Goal: Task Accomplishment & Management: Manage account settings

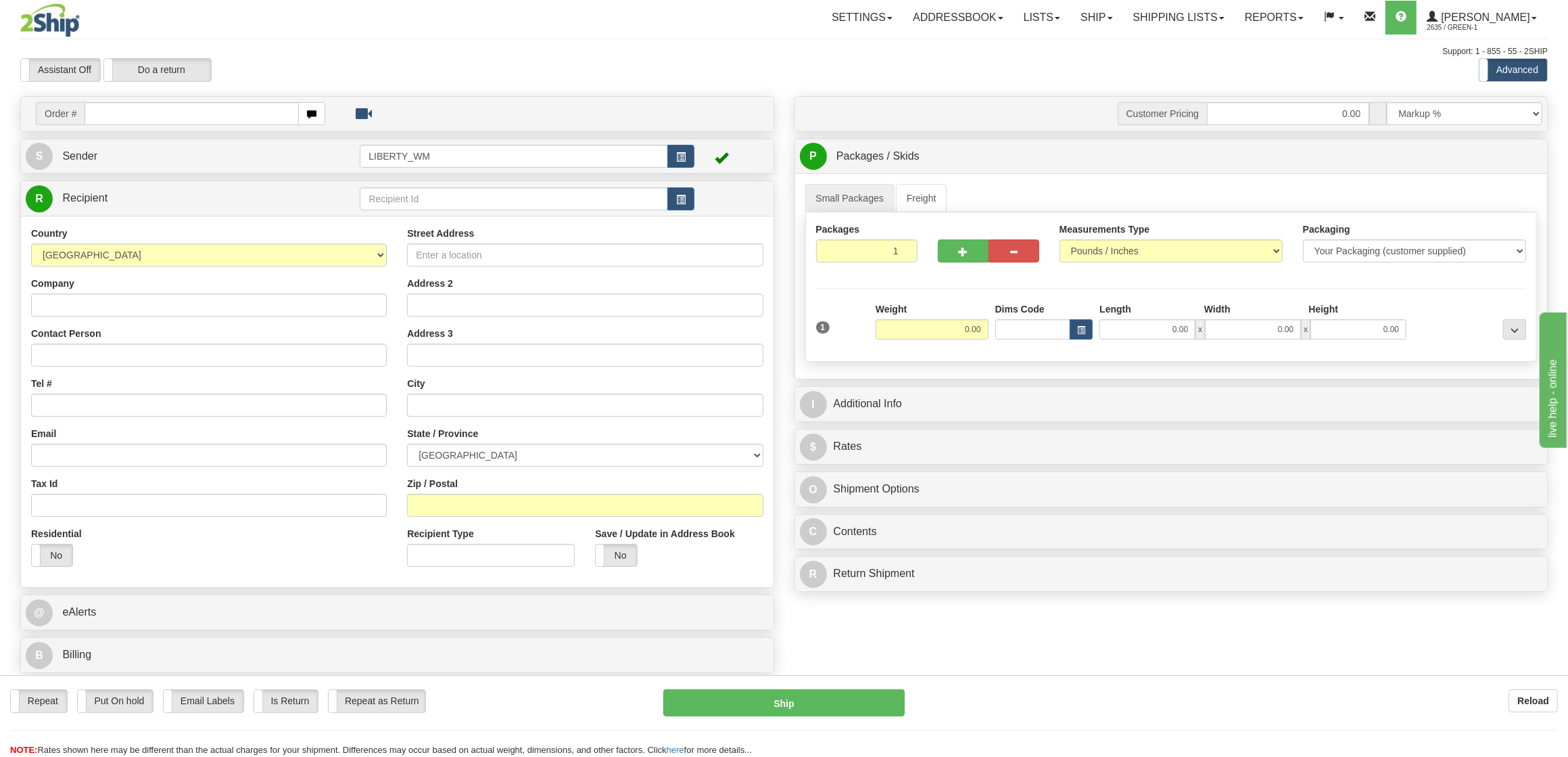
click at [607, 59] on div "Assistant On Assistant Off Do a return Do a return" at bounding box center [332, 69] width 646 height 23
click at [1122, 25] on link "Ship" at bounding box center [1096, 18] width 52 height 34
click at [1101, 62] on span "OnHold / Order Queue" at bounding box center [1061, 64] width 96 height 11
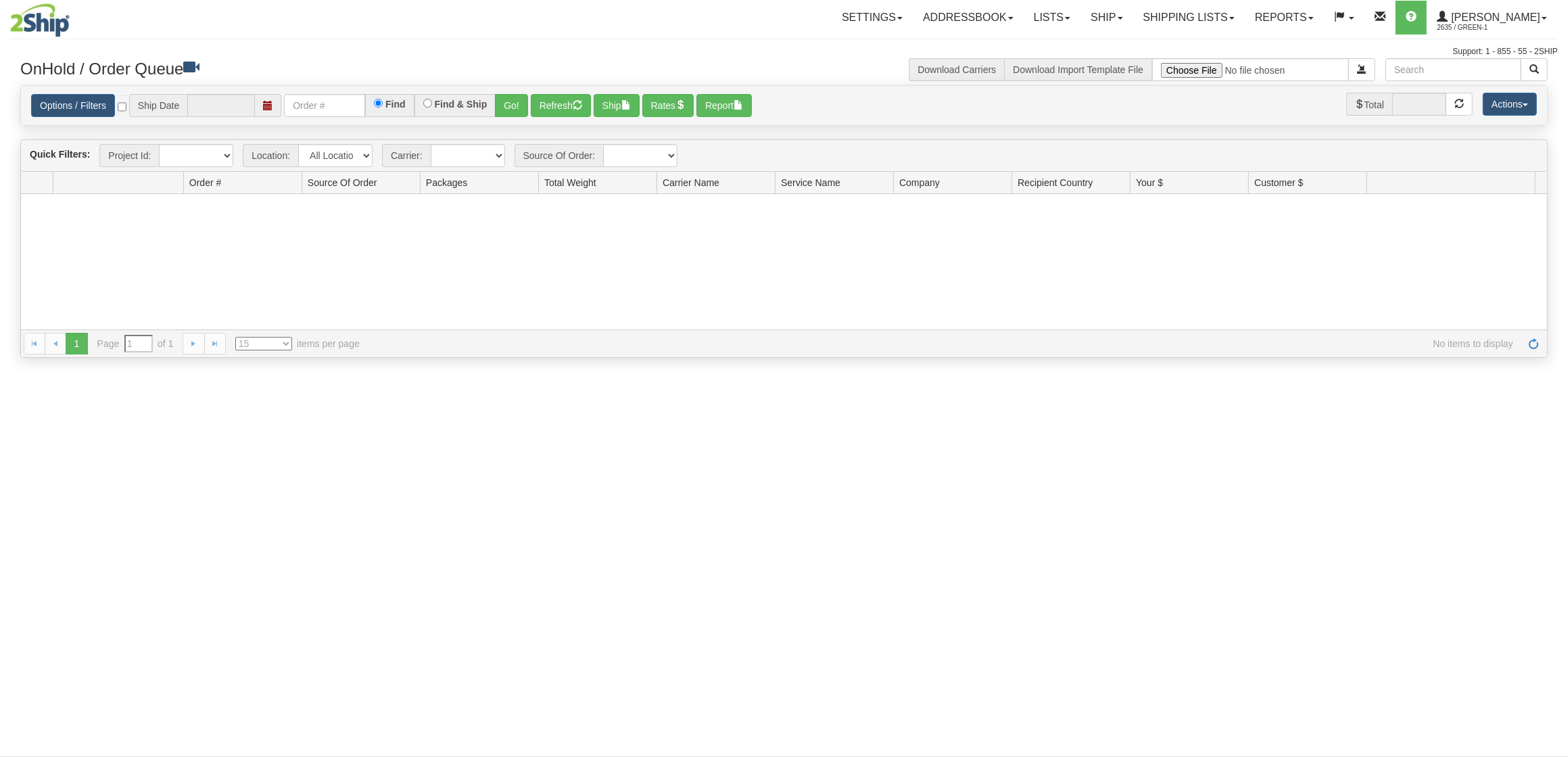
type input "[DATE]"
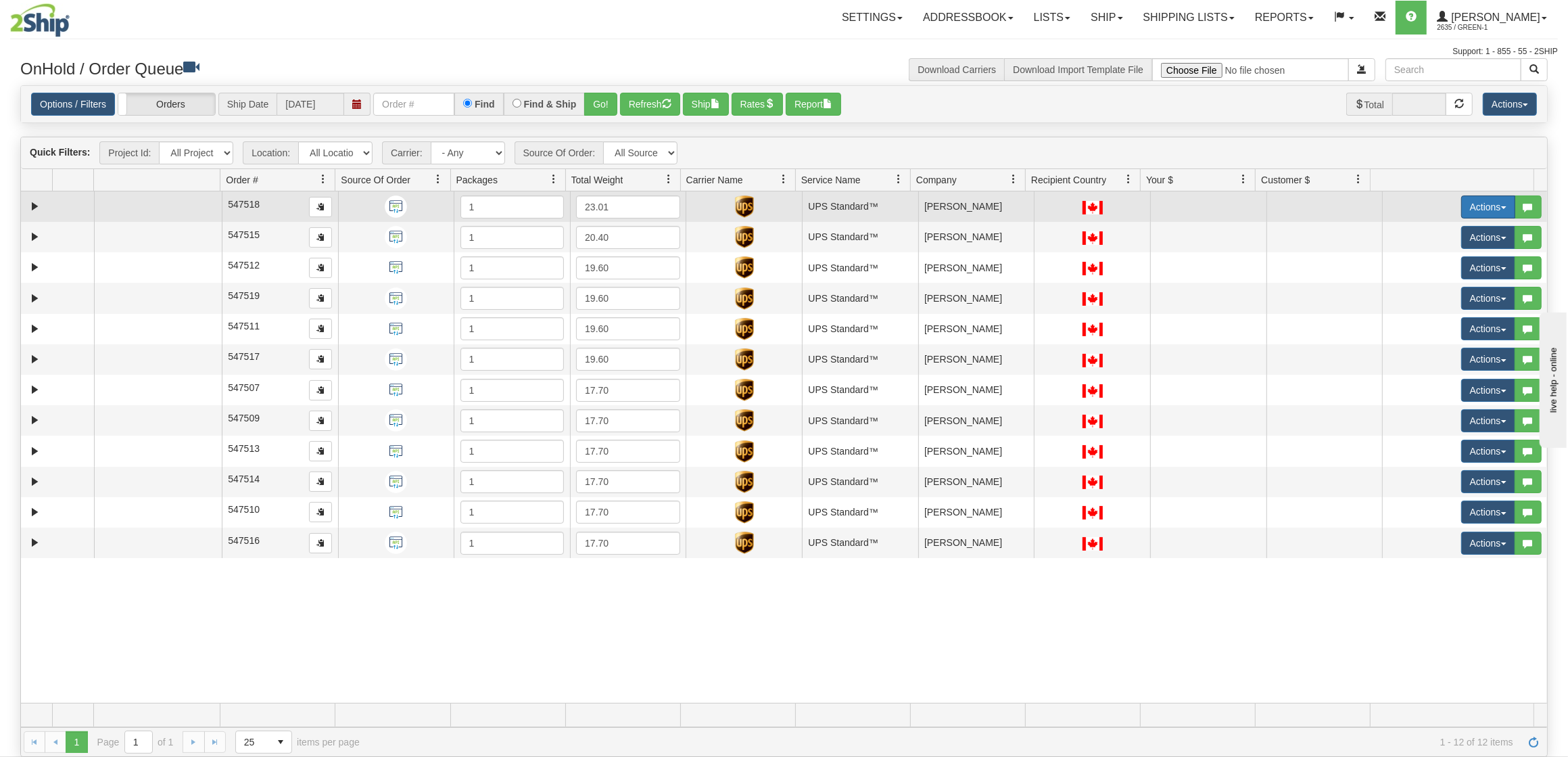
click at [1466, 206] on button "Actions" at bounding box center [1488, 206] width 54 height 23
click at [1417, 287] on span "Ship" at bounding box center [1425, 285] width 29 height 11
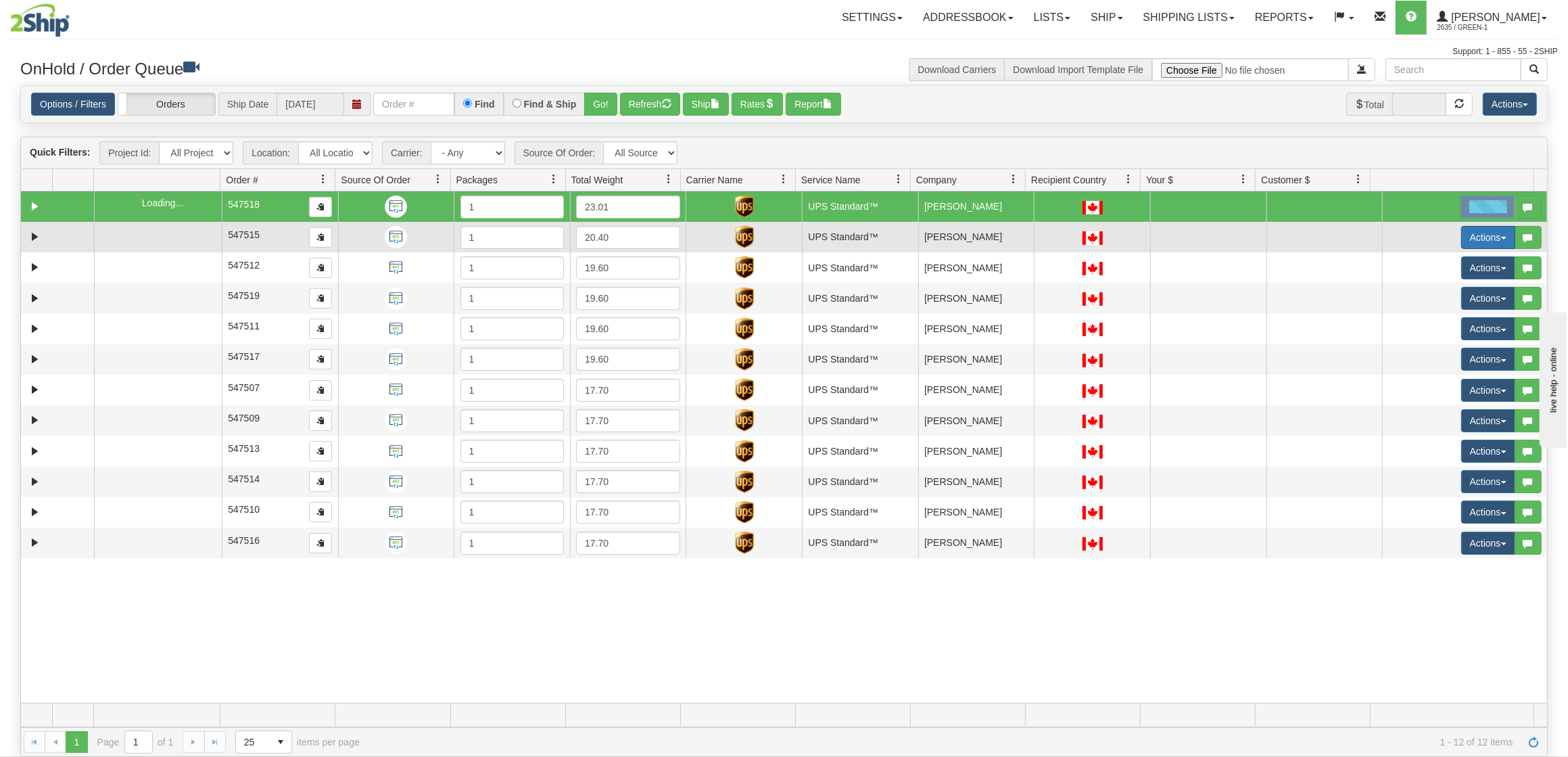
click at [1469, 241] on button "Actions" at bounding box center [1488, 237] width 54 height 23
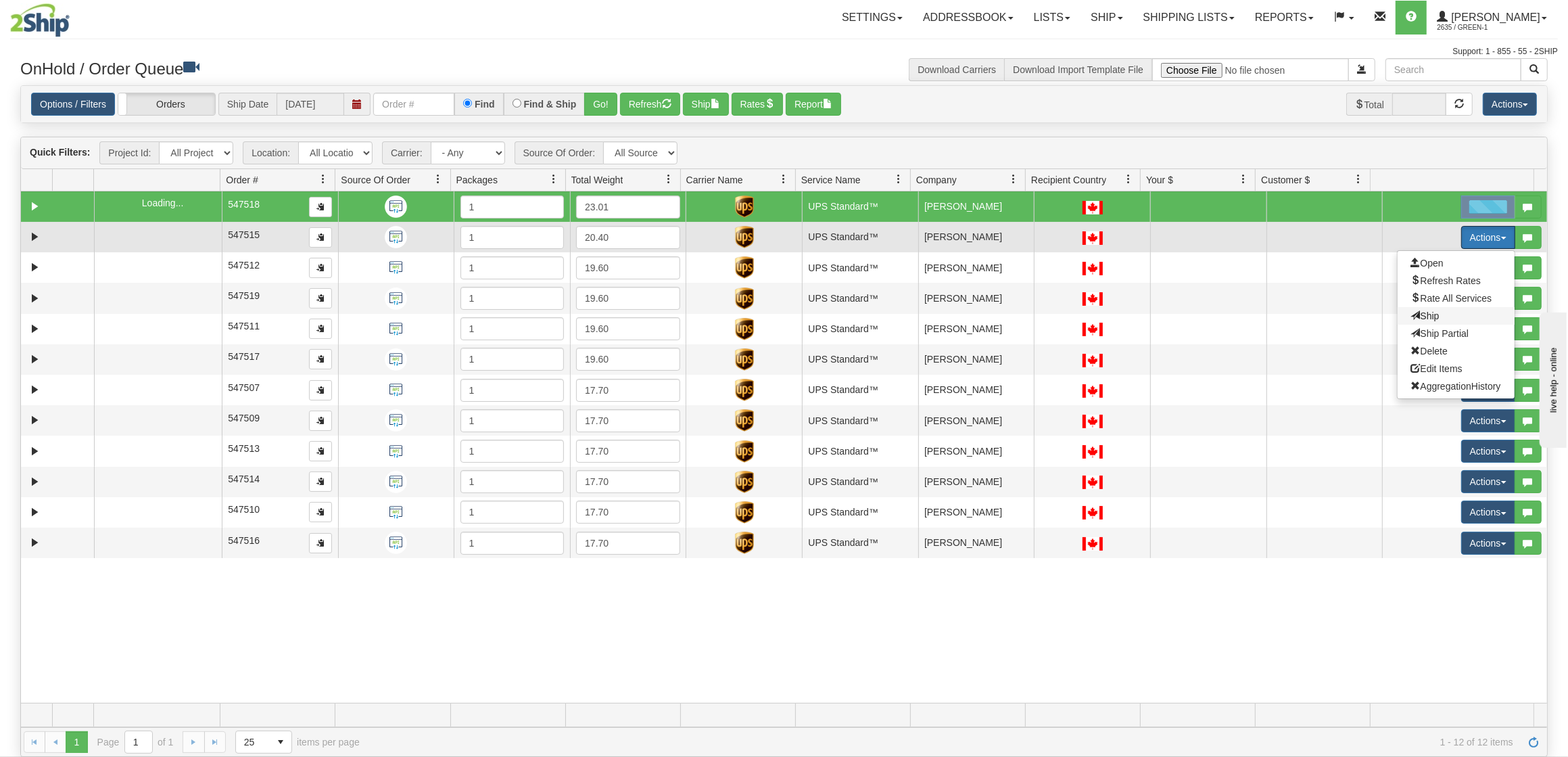
click at [1419, 311] on span "Ship" at bounding box center [1425, 315] width 29 height 11
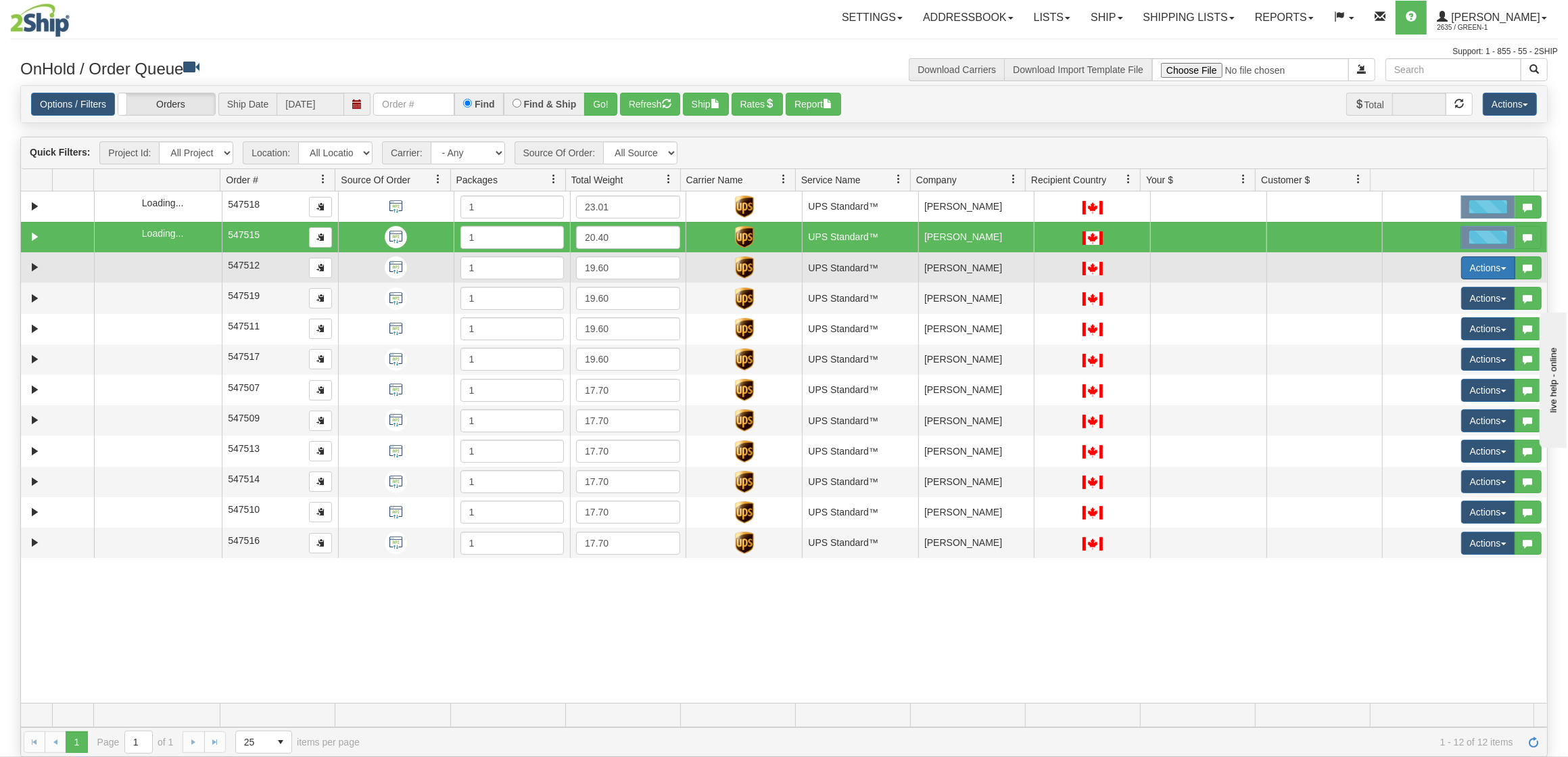
click at [1467, 273] on button "Actions" at bounding box center [1488, 267] width 54 height 23
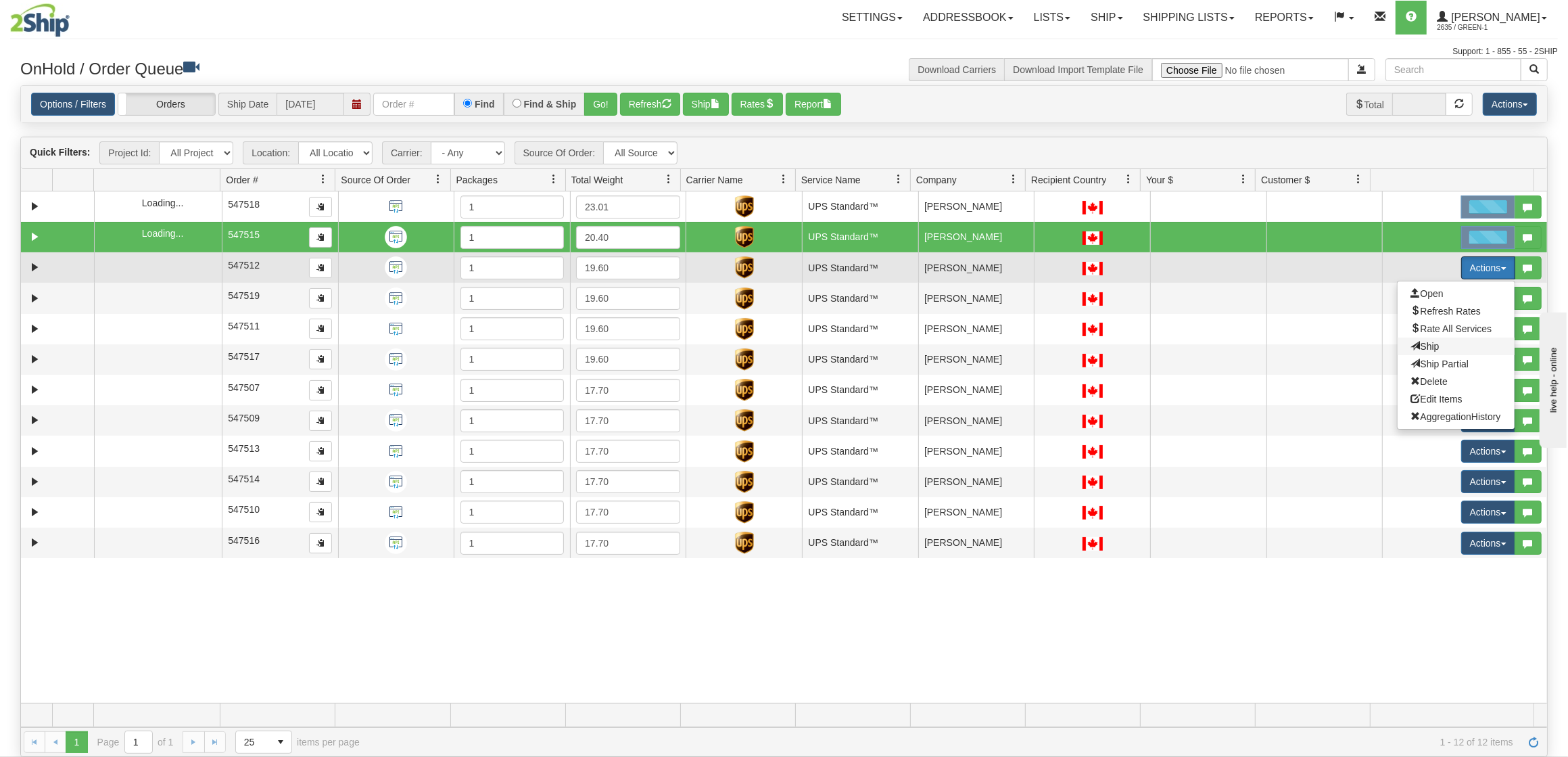
click at [1416, 342] on span "Ship" at bounding box center [1425, 346] width 29 height 11
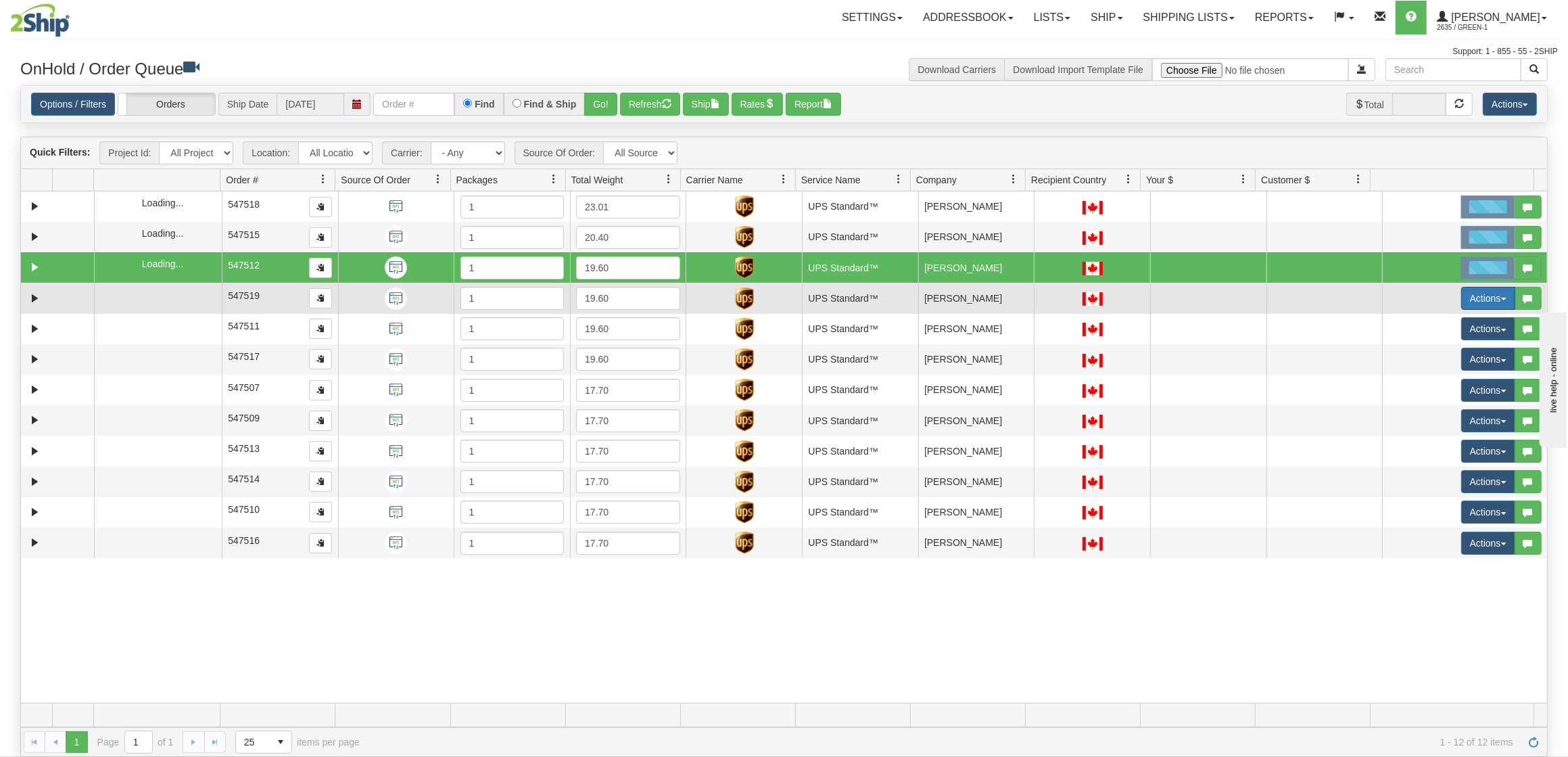
click at [1466, 297] on button "Actions" at bounding box center [1488, 298] width 54 height 23
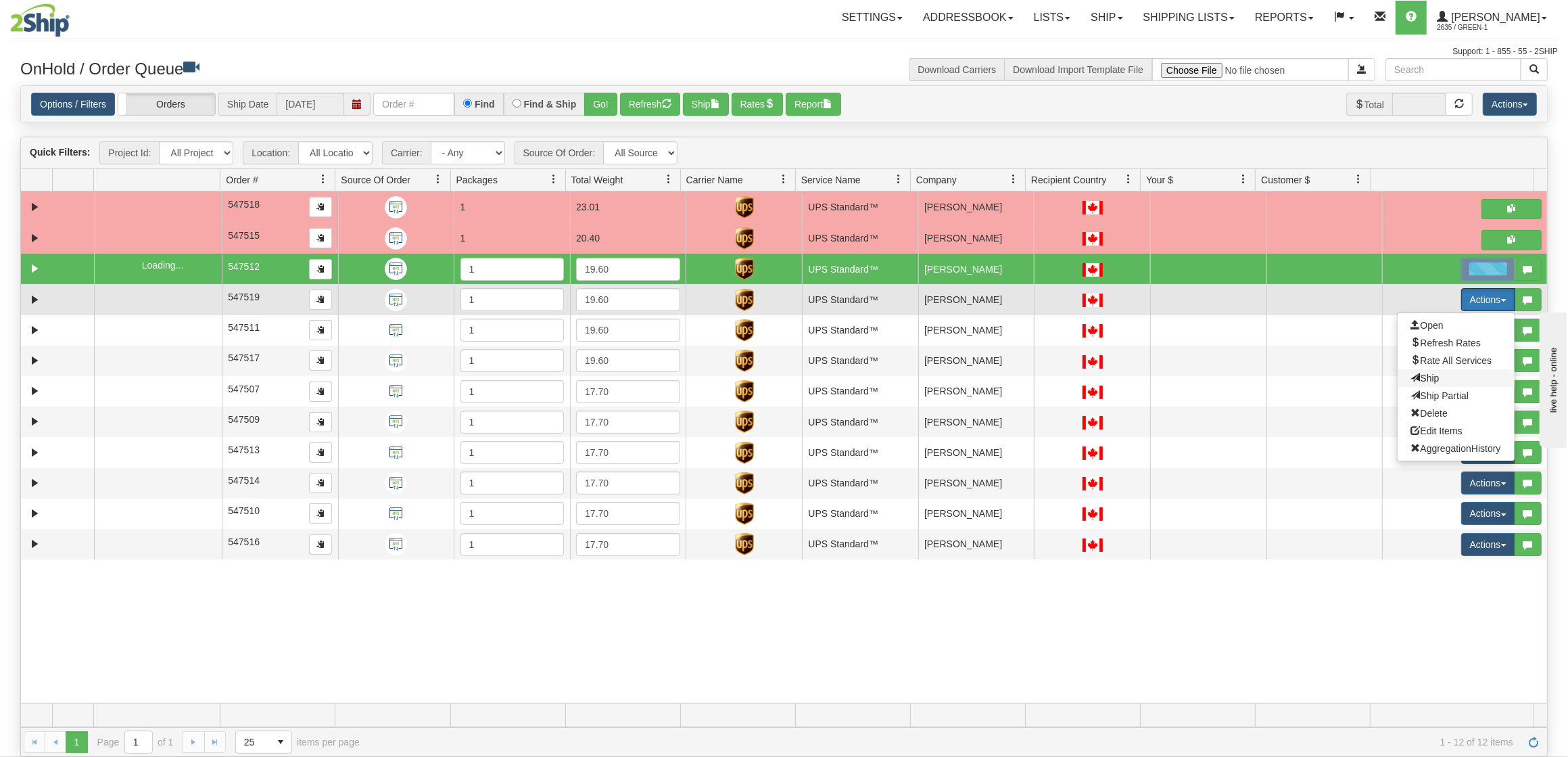
click at [1411, 379] on span "Ship" at bounding box center [1425, 378] width 29 height 11
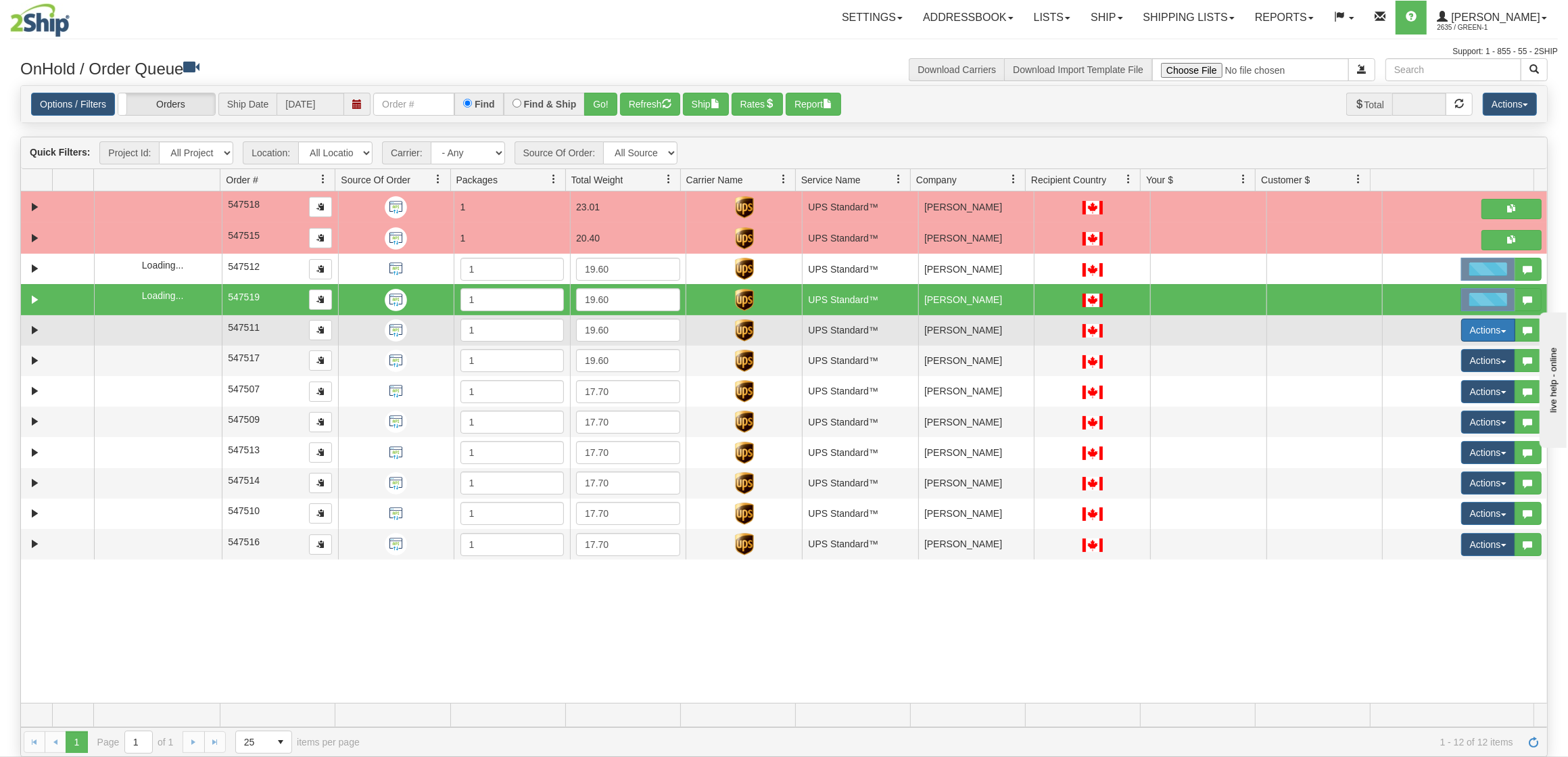
click at [1482, 324] on button "Actions" at bounding box center [1488, 329] width 54 height 23
click at [1415, 411] on span "Ship" at bounding box center [1425, 408] width 29 height 11
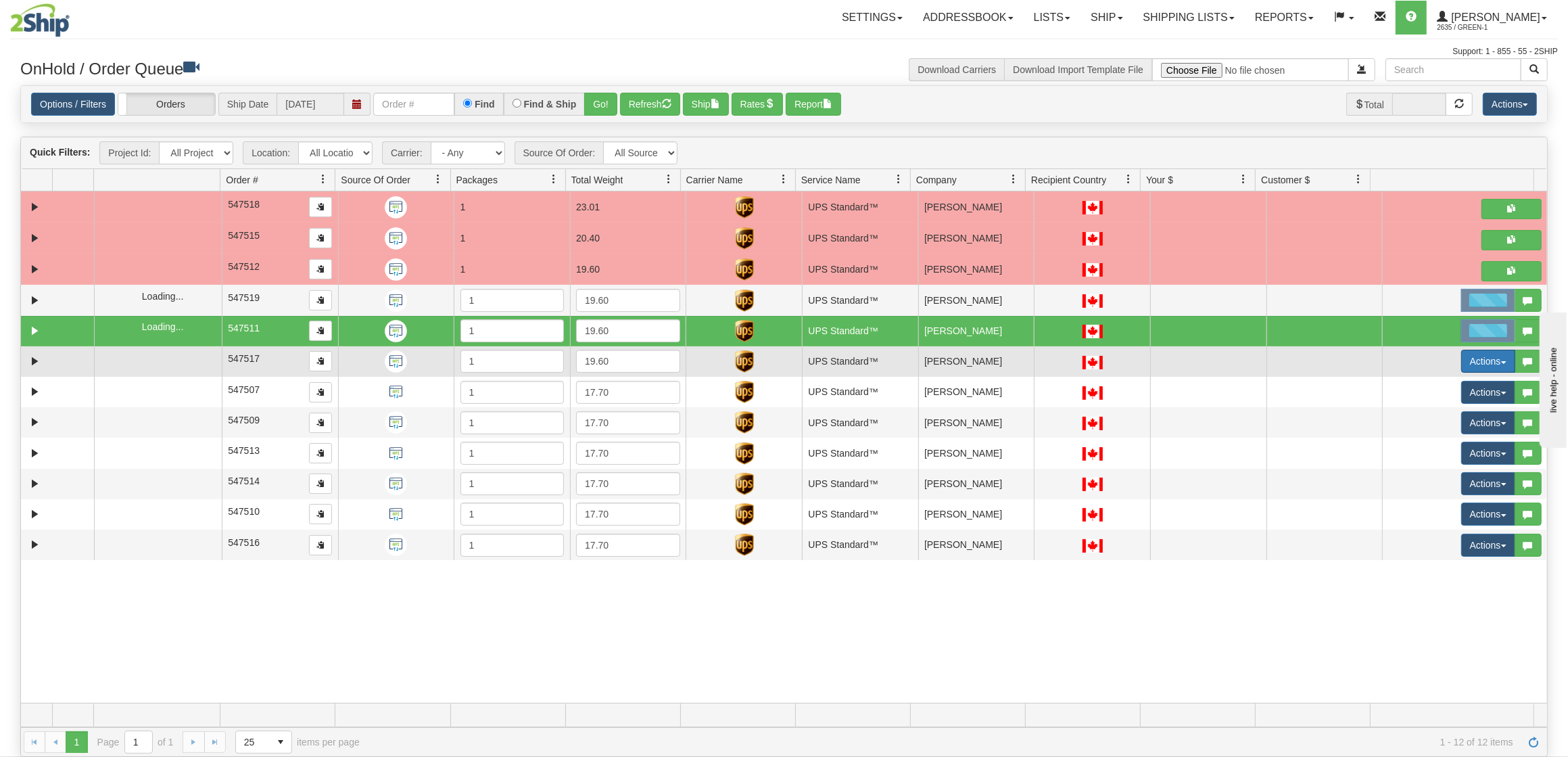
click at [1462, 363] on button "Actions" at bounding box center [1488, 361] width 54 height 23
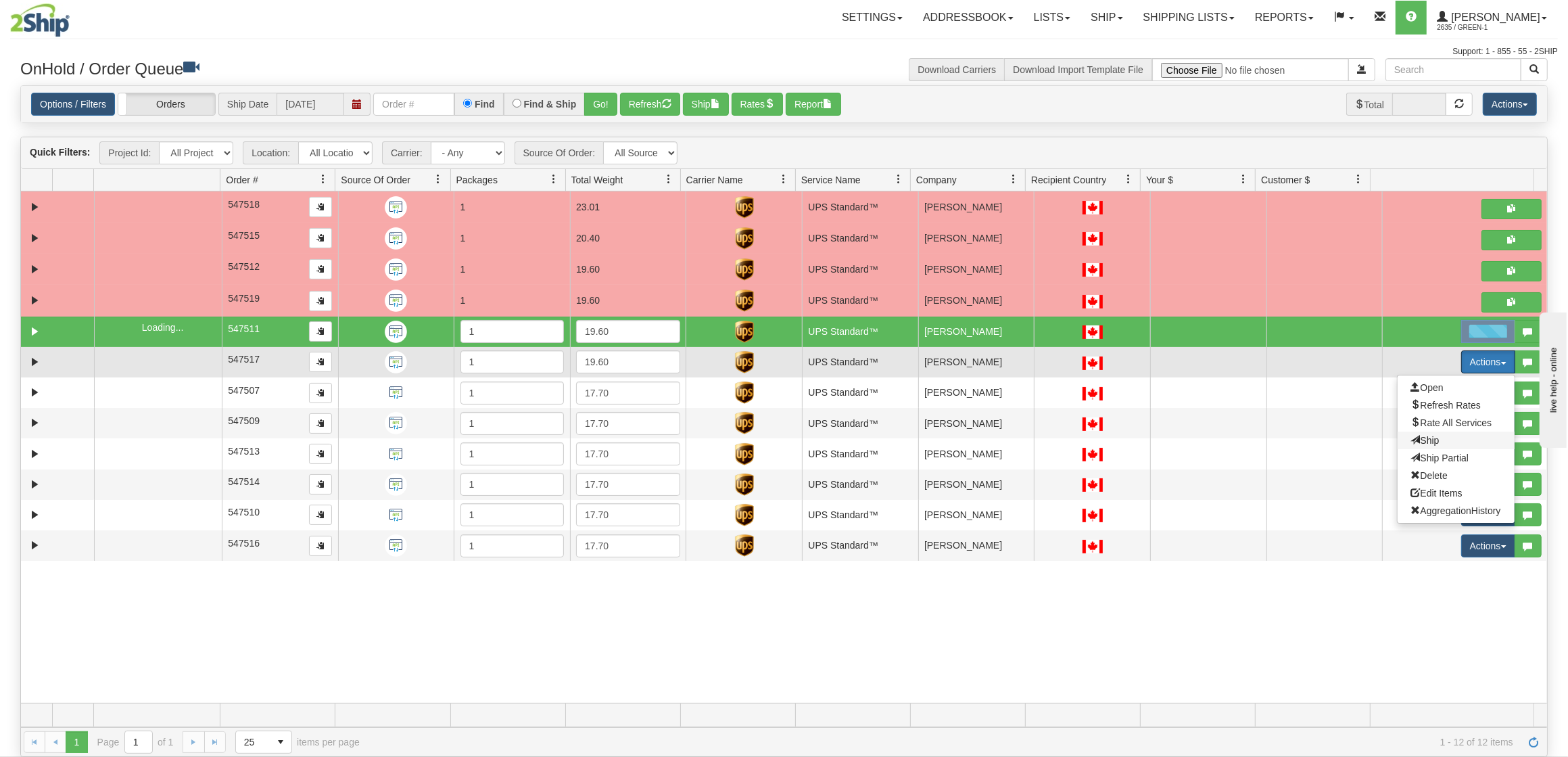
click at [1411, 438] on span "Ship" at bounding box center [1425, 440] width 29 height 11
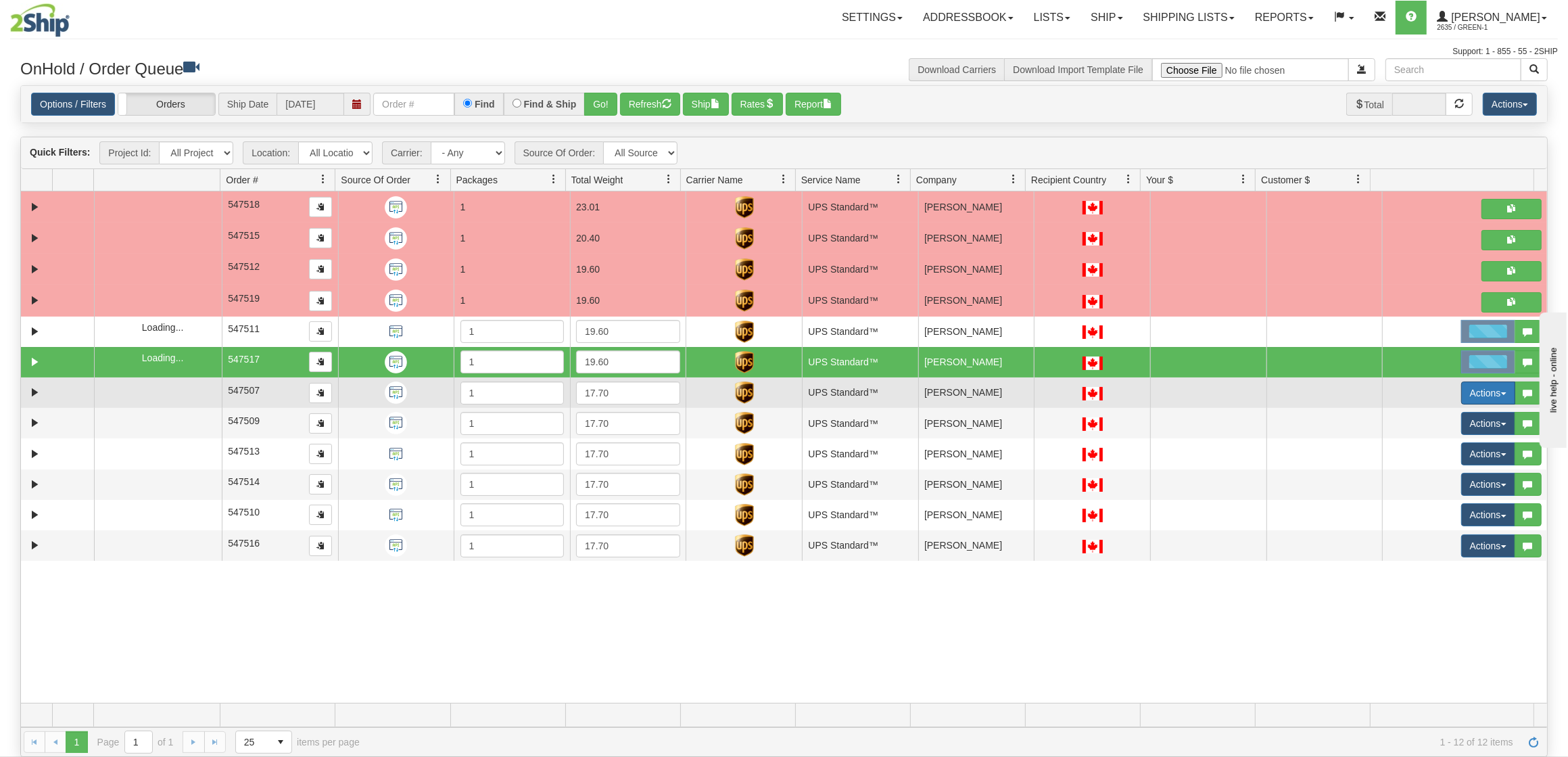
click at [1462, 397] on button "Actions" at bounding box center [1488, 392] width 54 height 23
click at [1412, 473] on span "Ship" at bounding box center [1425, 471] width 29 height 11
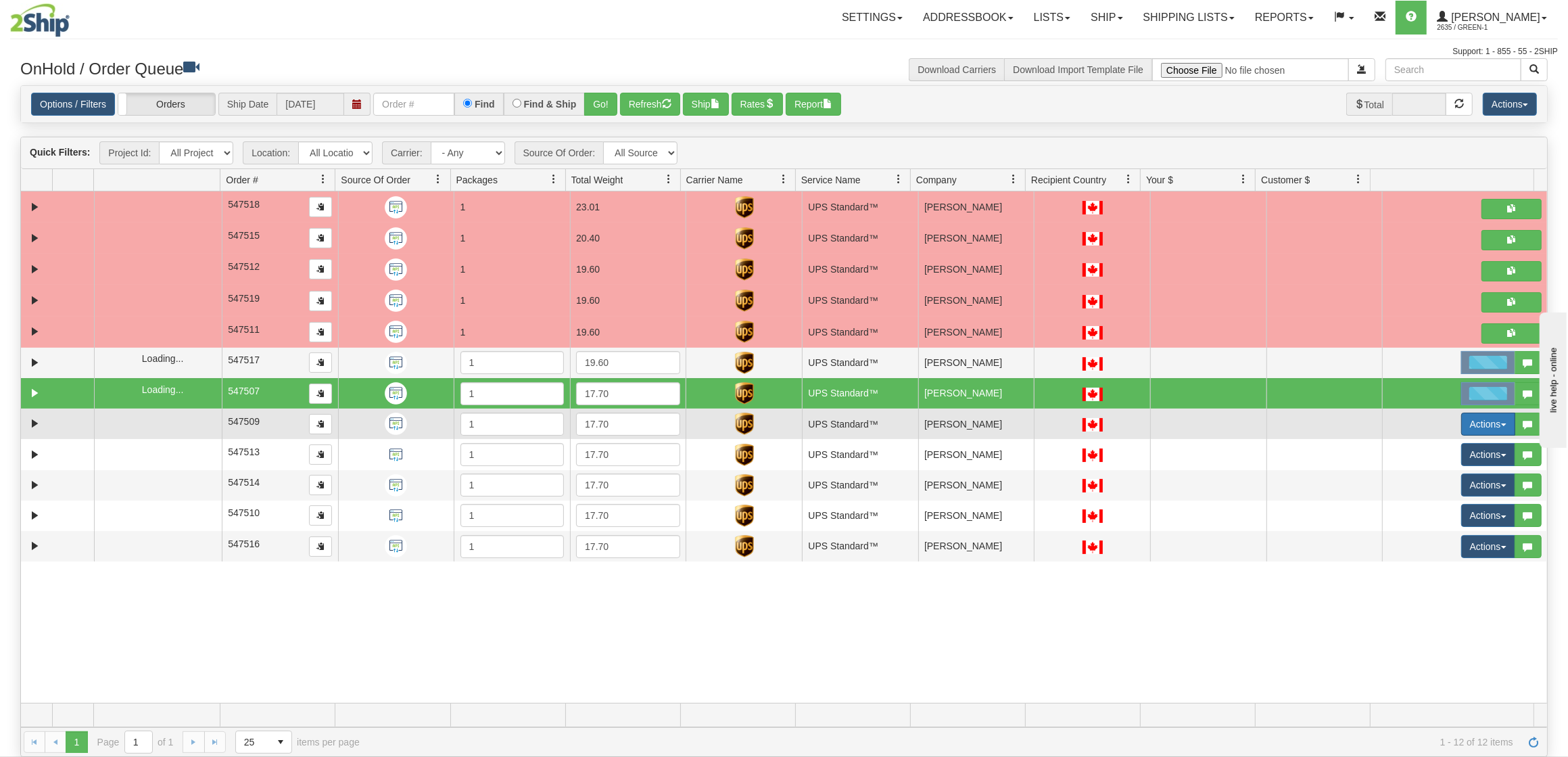
click at [1462, 427] on button "Actions" at bounding box center [1488, 424] width 54 height 23
click at [1422, 508] on span "Ship" at bounding box center [1425, 502] width 29 height 11
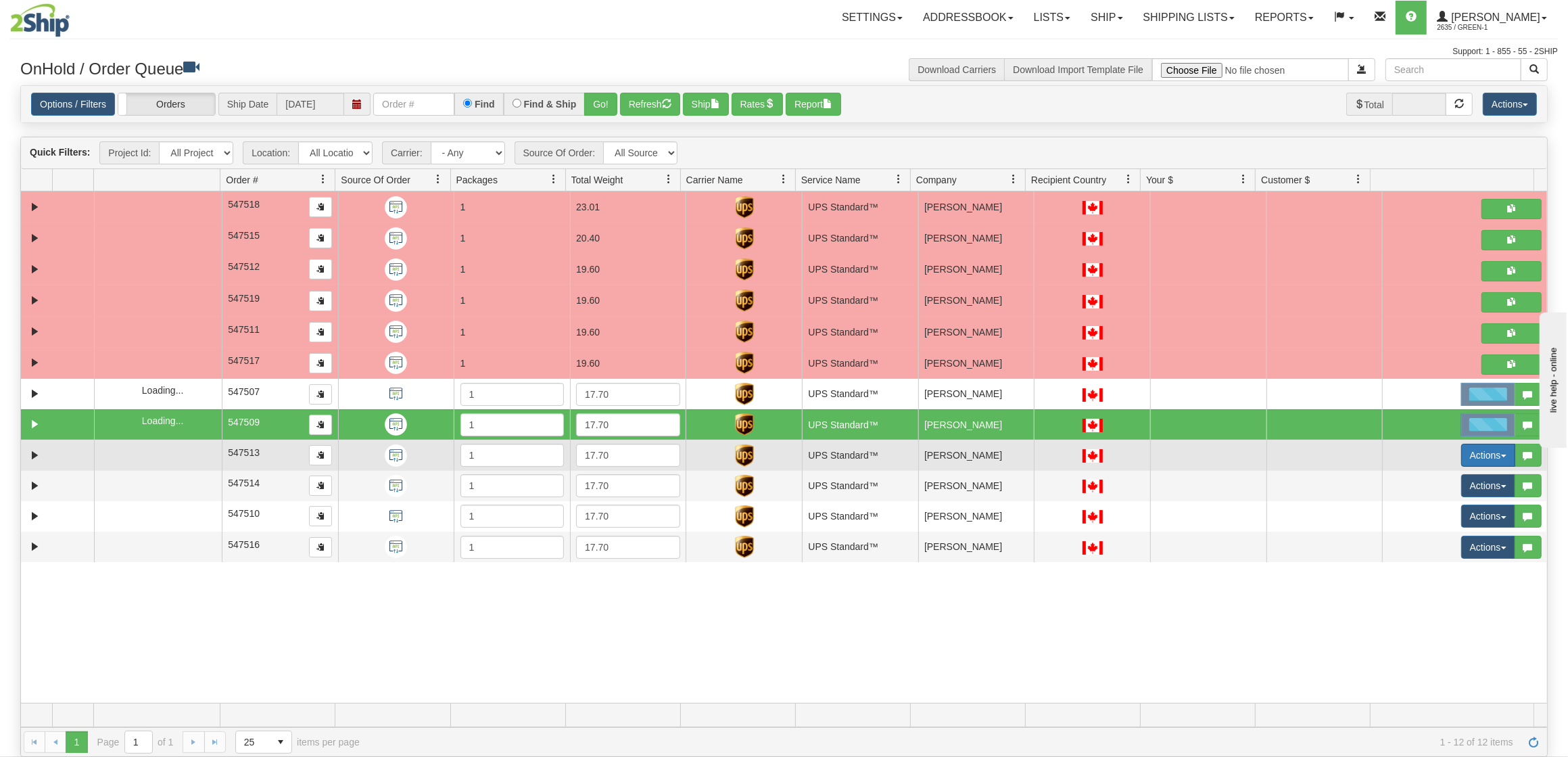
click at [1466, 460] on button "Actions" at bounding box center [1488, 454] width 54 height 23
click at [1412, 537] on span "Ship" at bounding box center [1425, 533] width 29 height 11
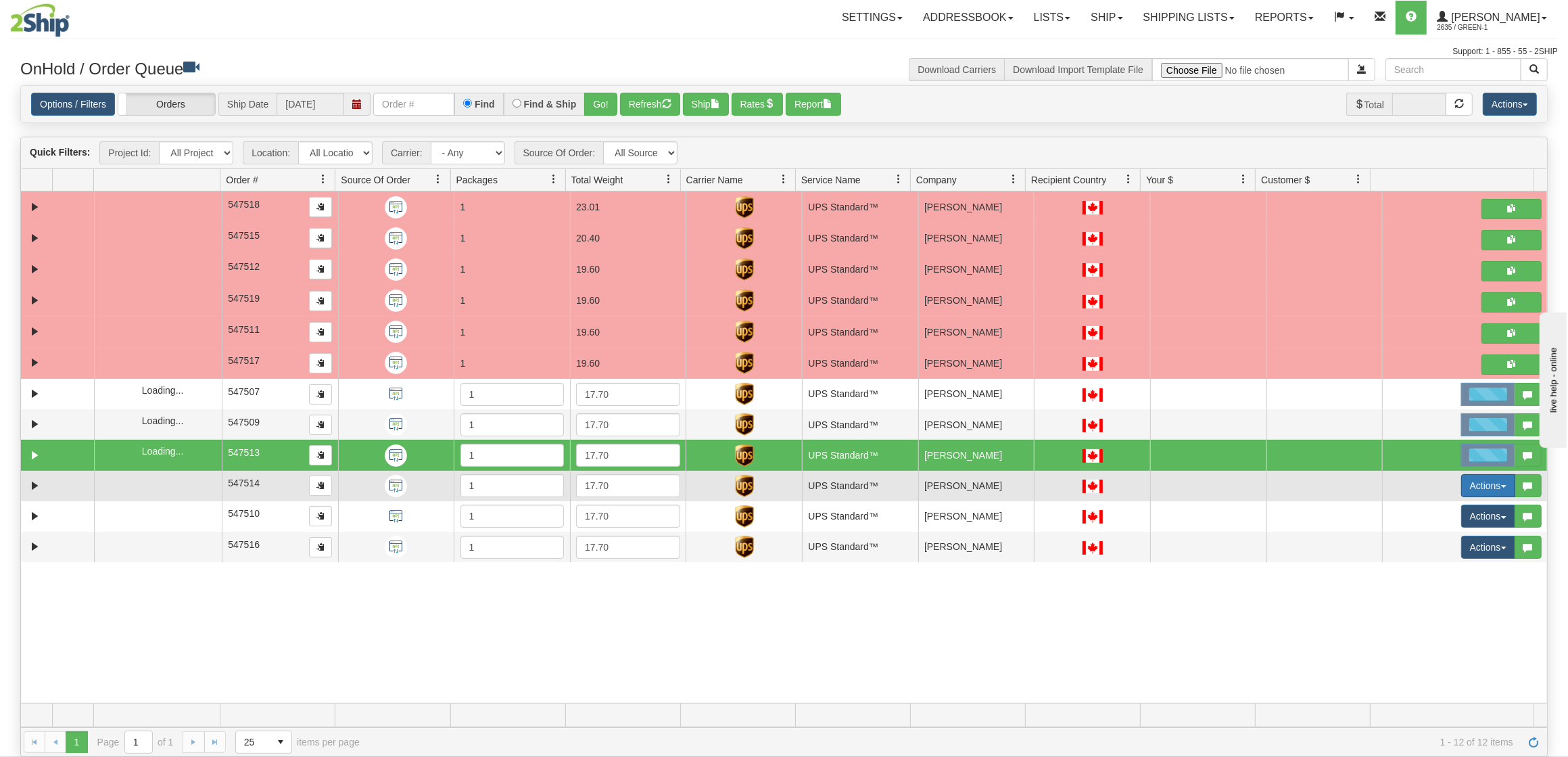
click at [1462, 495] on button "Actions" at bounding box center [1488, 485] width 54 height 23
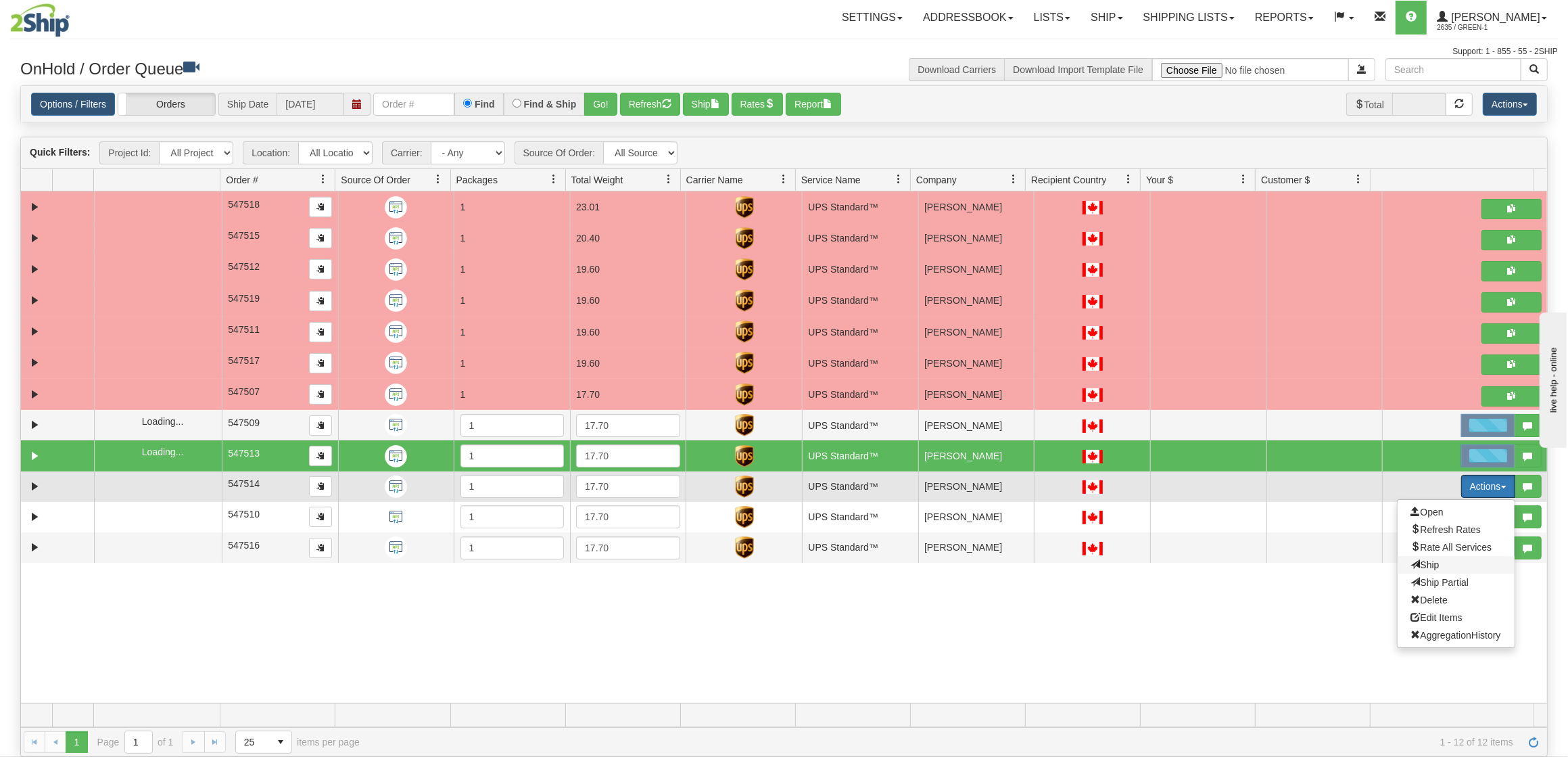
click at [1419, 571] on span "Ship" at bounding box center [1425, 565] width 29 height 11
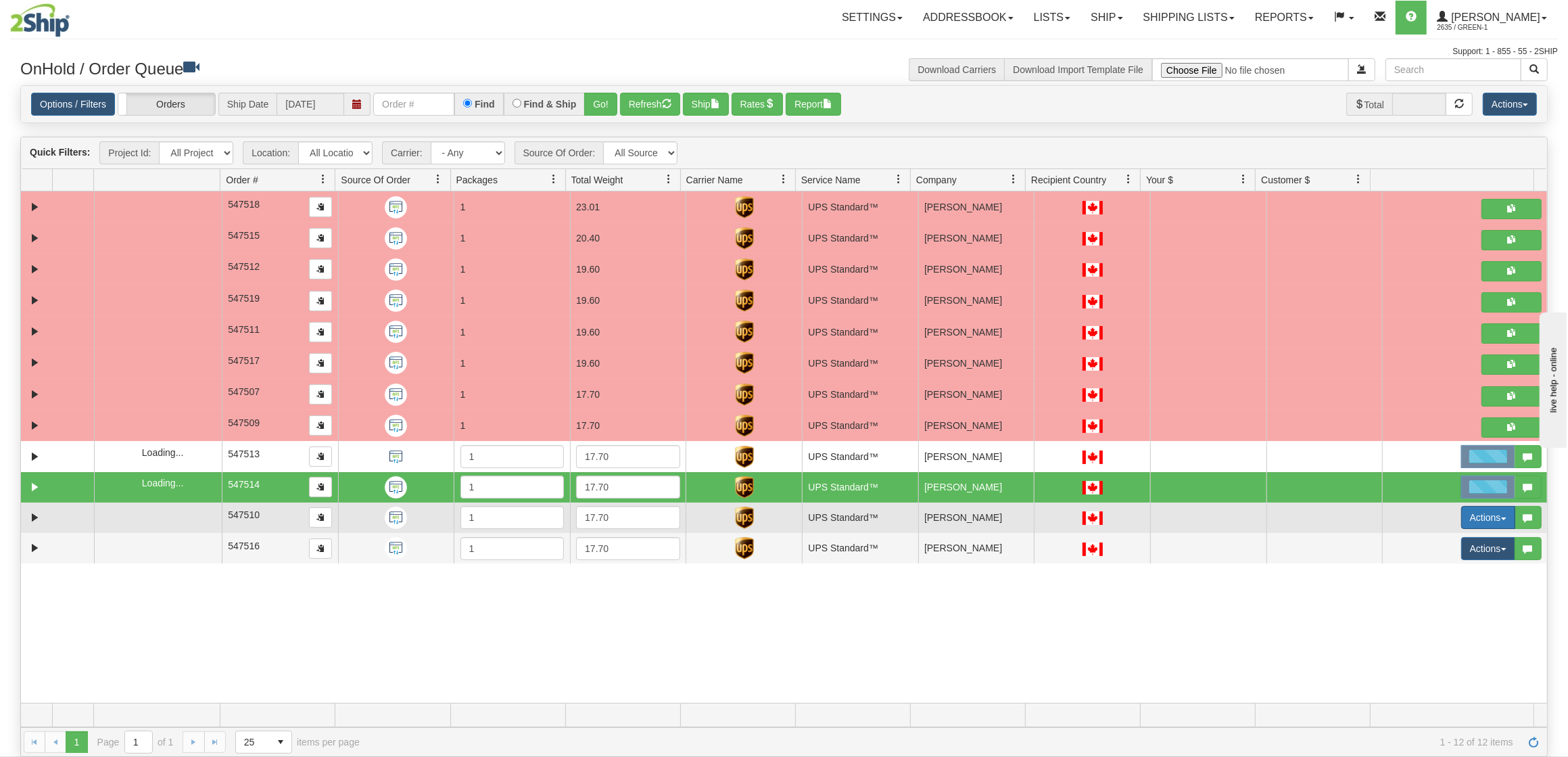
click at [1463, 525] on button "Actions" at bounding box center [1488, 516] width 54 height 23
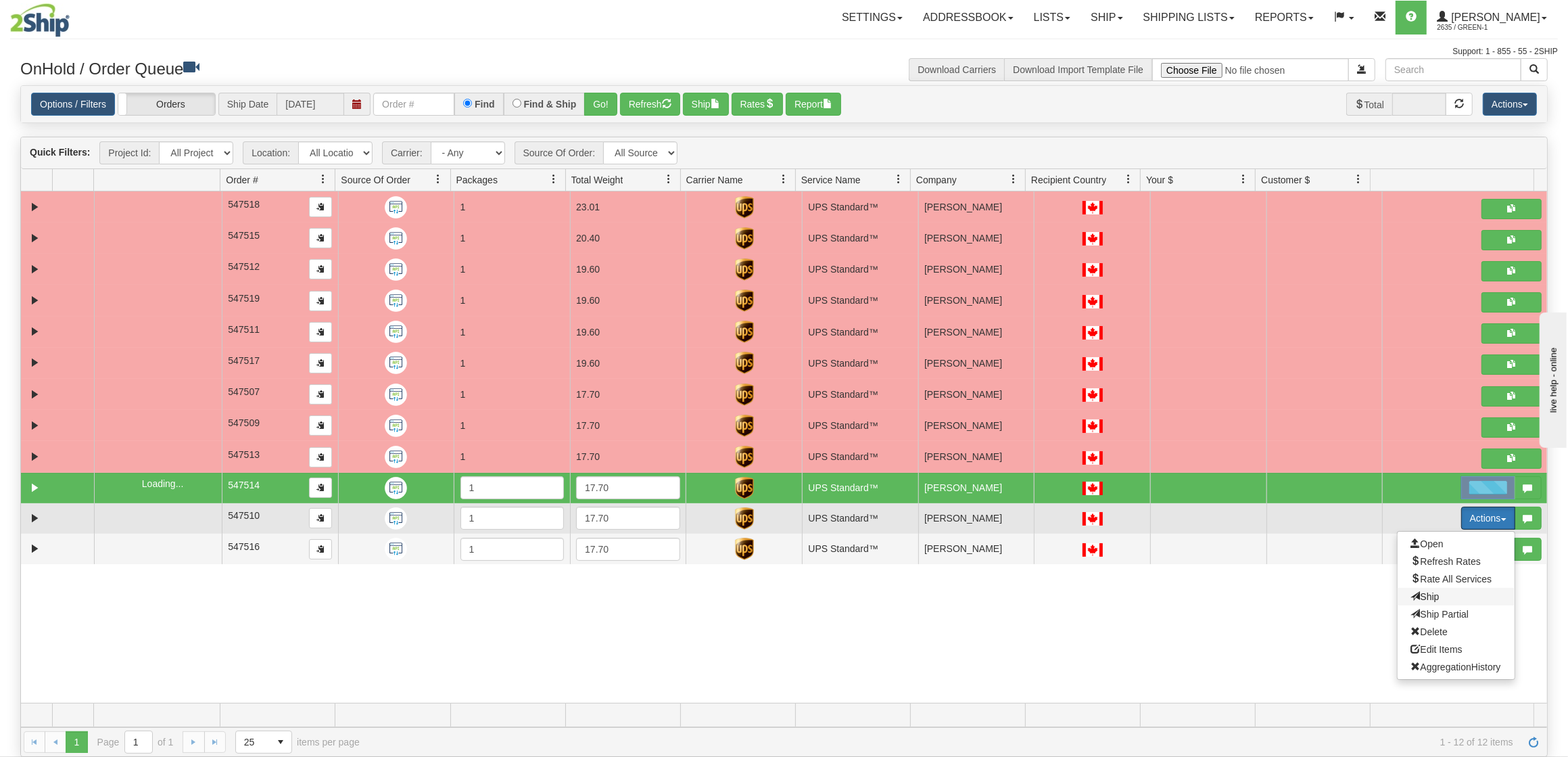
click at [1419, 597] on span "Ship" at bounding box center [1425, 596] width 29 height 11
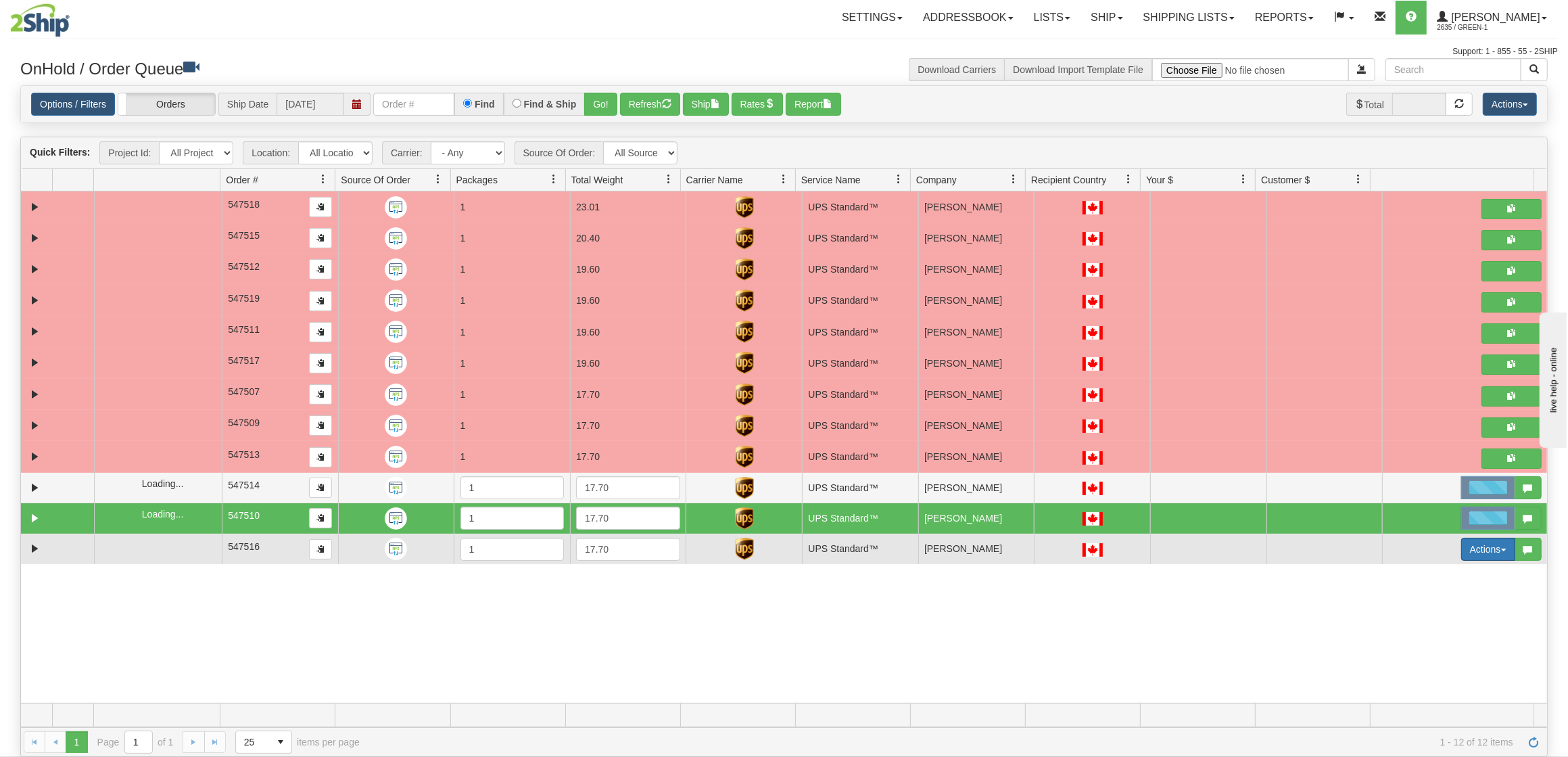
click at [1465, 560] on button "Actions" at bounding box center [1488, 549] width 54 height 23
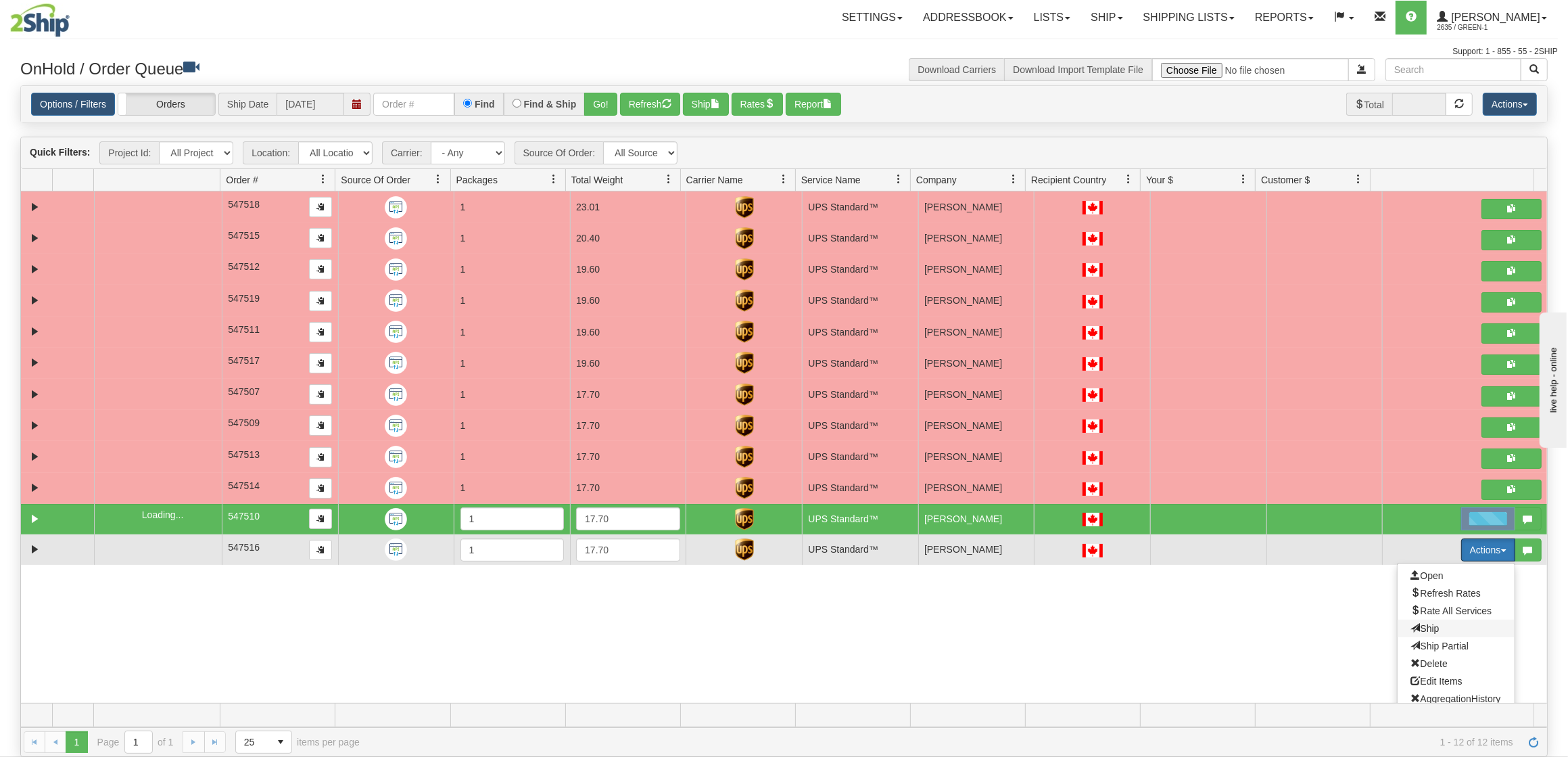
click at [1411, 631] on span "Ship" at bounding box center [1425, 628] width 29 height 11
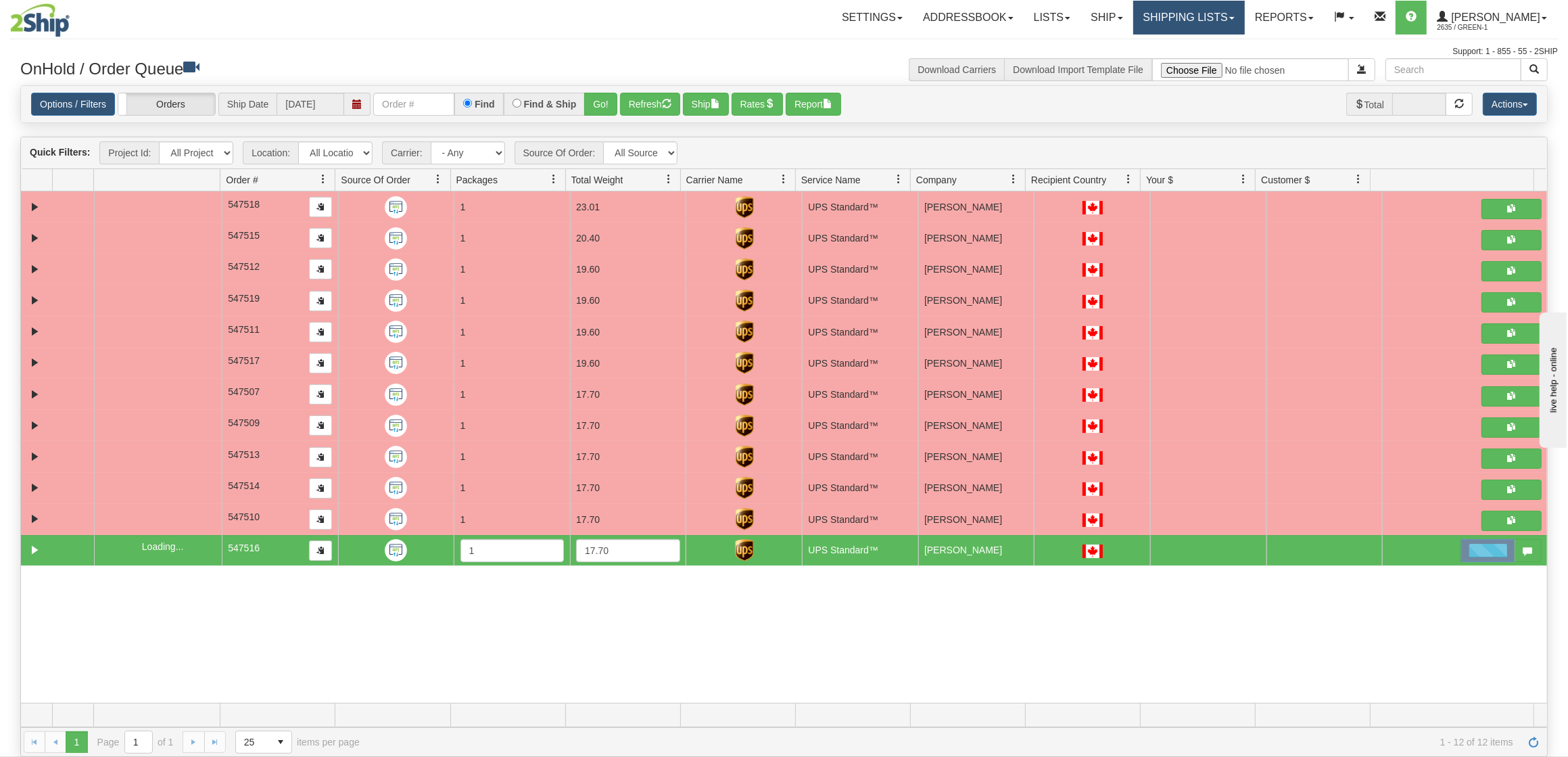
click at [1178, 25] on link "Shipping lists" at bounding box center [1189, 18] width 111 height 34
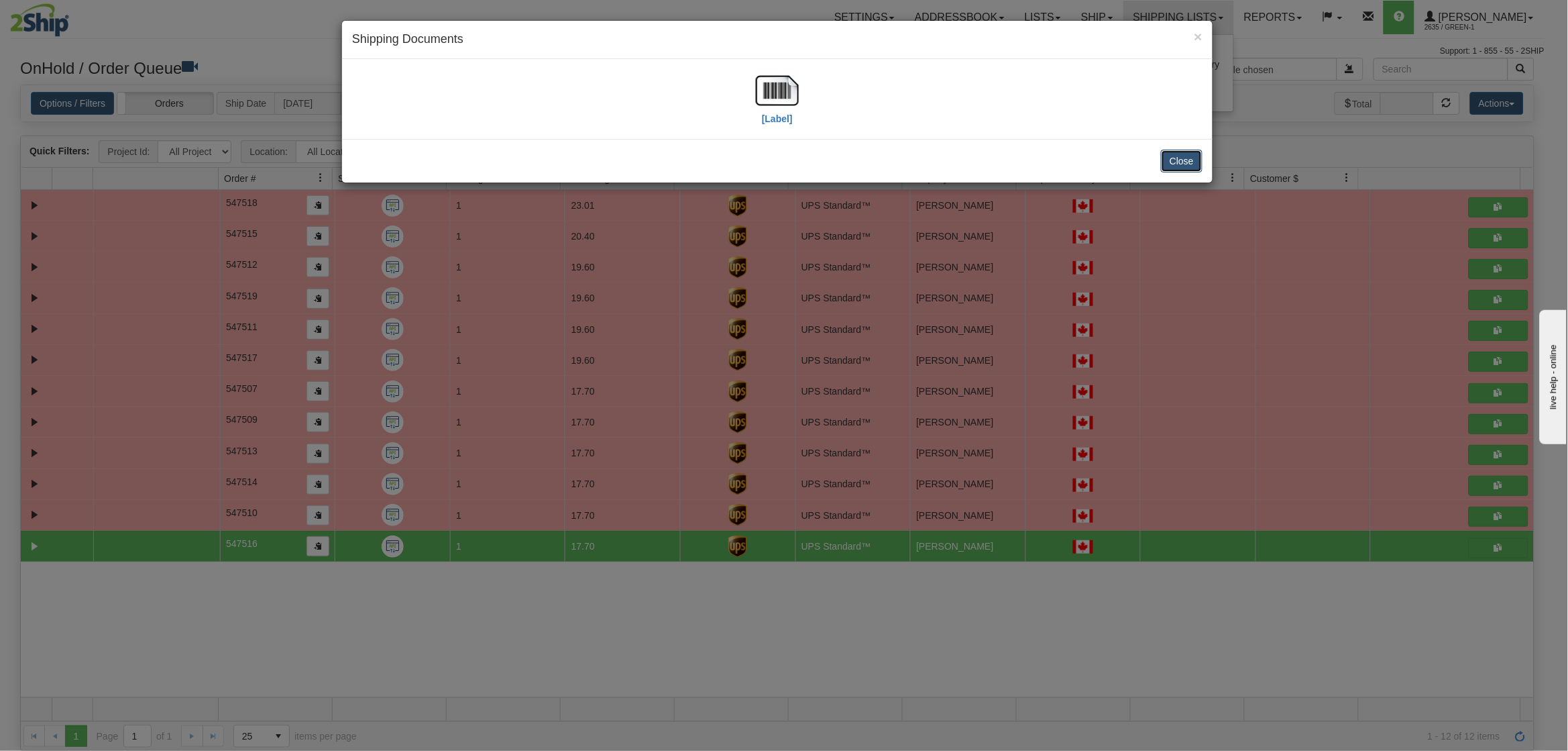
click at [1189, 164] on button "Close" at bounding box center [1182, 160] width 42 height 22
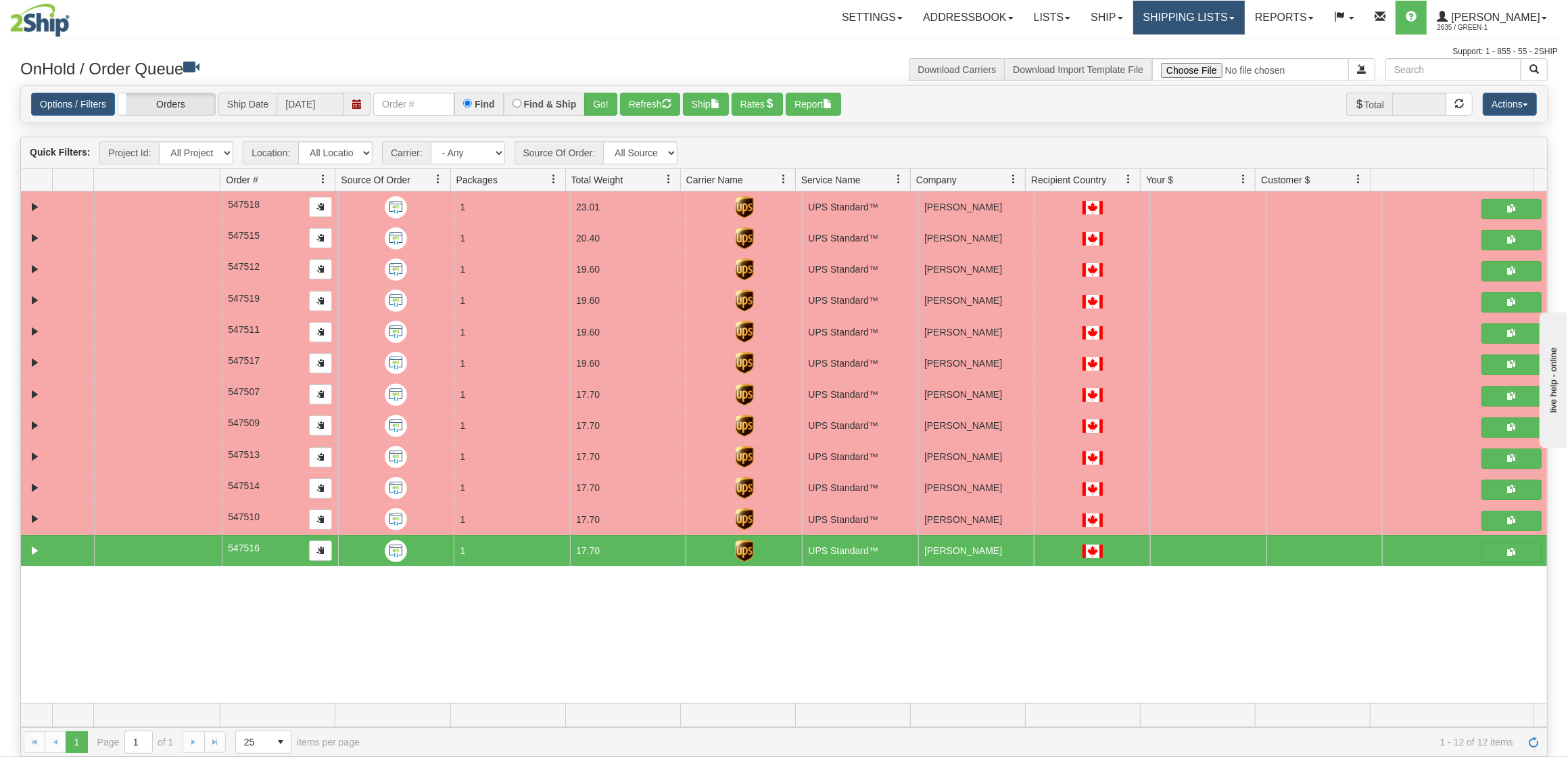
click at [1203, 24] on link "Shipping lists" at bounding box center [1189, 18] width 111 height 34
click at [1185, 42] on span "Current Shipments" at bounding box center [1166, 47] width 79 height 11
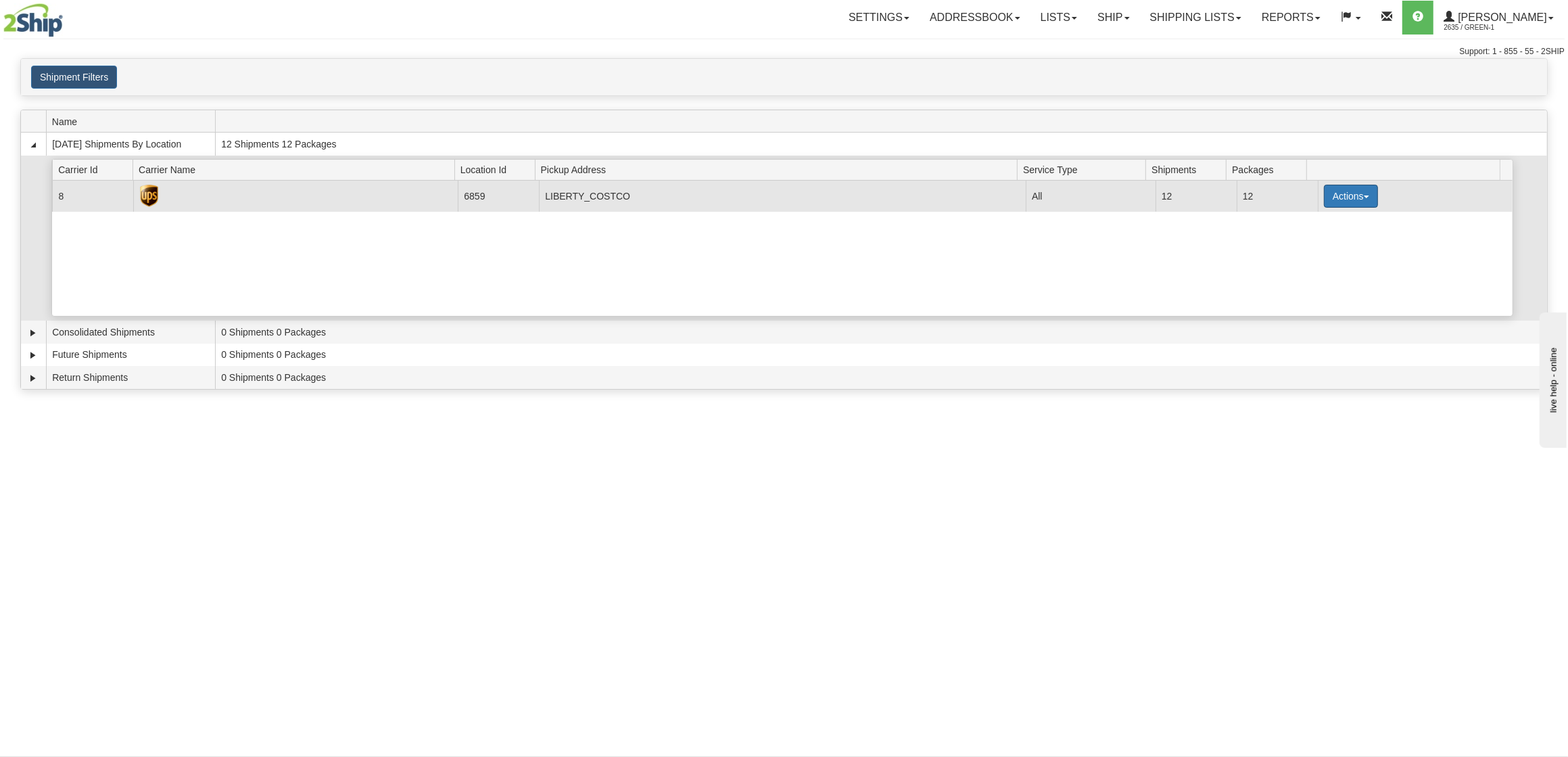
click at [1325, 198] on button "Actions" at bounding box center [1351, 195] width 54 height 23
click at [1294, 295] on span "Print" at bounding box center [1297, 292] width 28 height 10
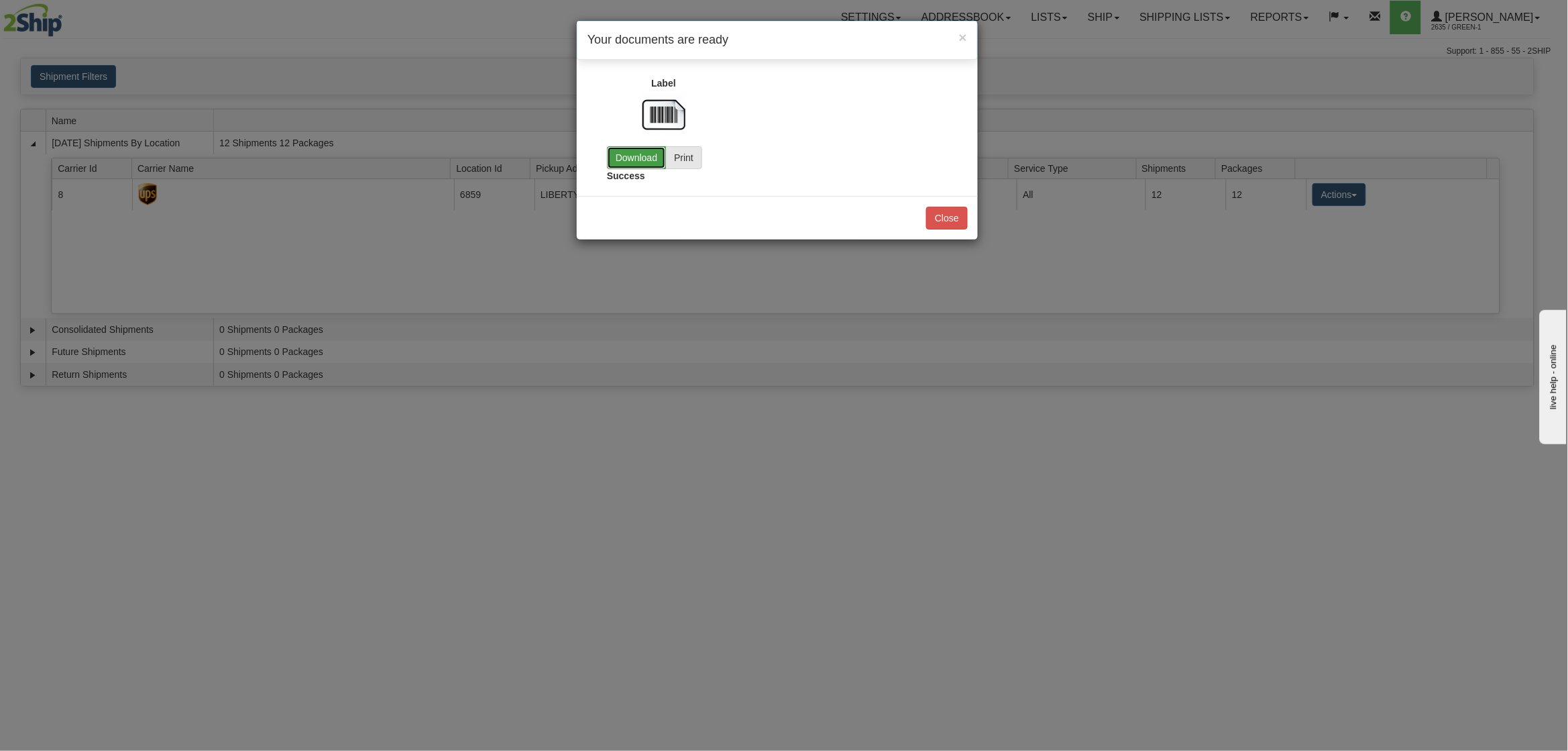
click at [637, 160] on link "Download" at bounding box center [636, 157] width 59 height 22
click at [956, 225] on button "Close" at bounding box center [947, 217] width 42 height 22
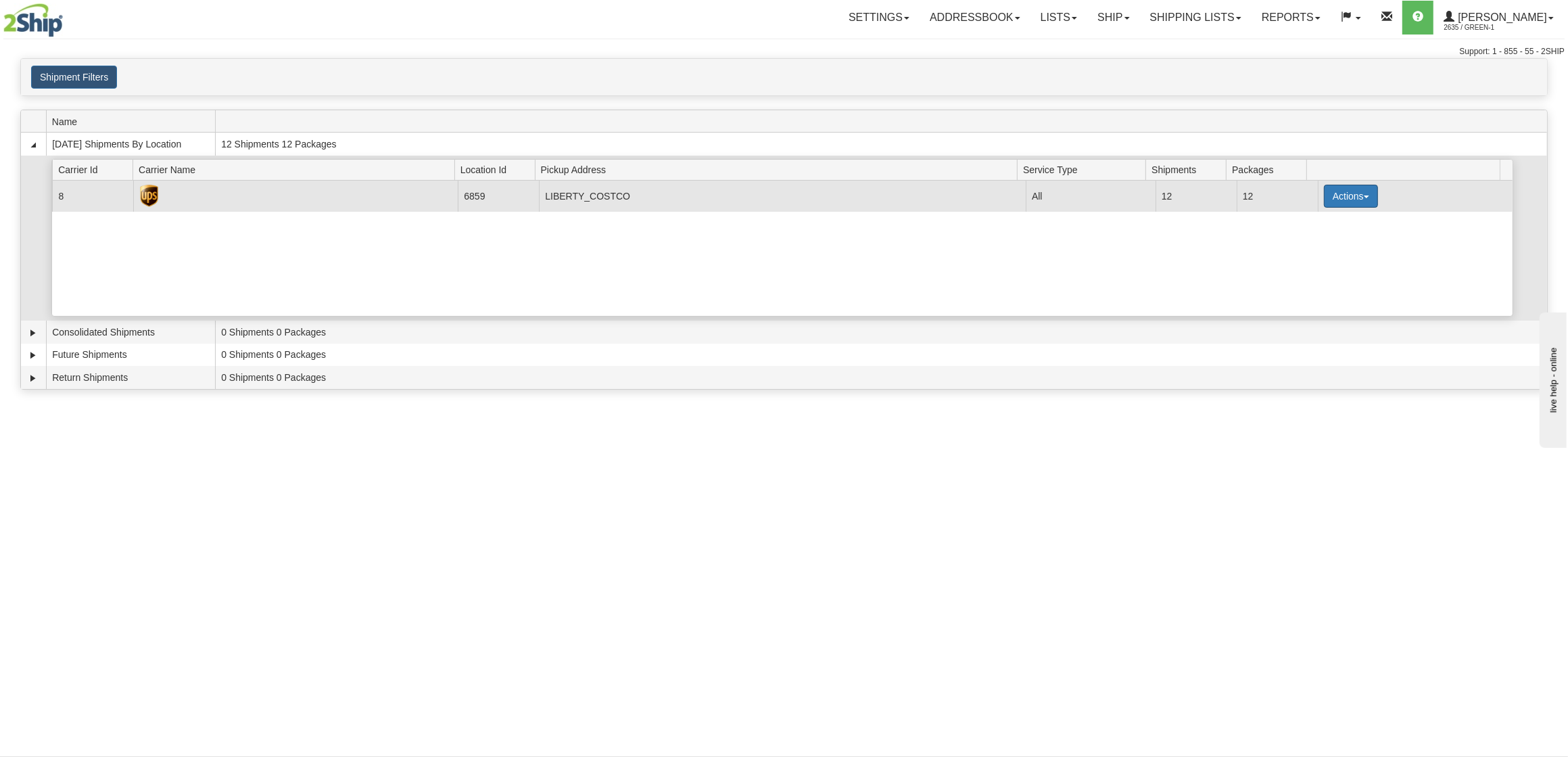
click at [1330, 202] on button "Actions" at bounding box center [1351, 195] width 54 height 23
click at [1316, 261] on span "Pickup" at bounding box center [1301, 256] width 35 height 10
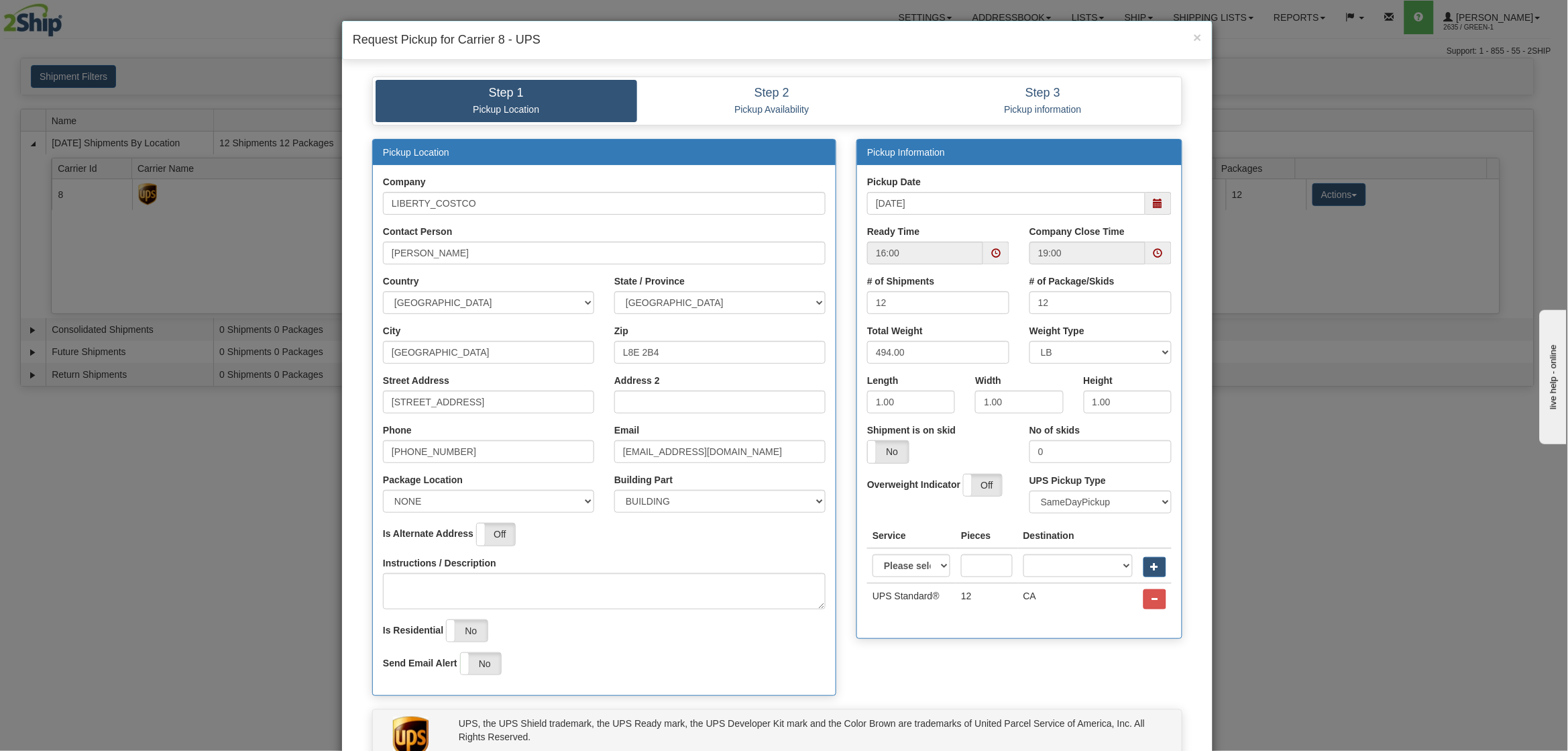
click at [996, 254] on span at bounding box center [996, 252] width 26 height 22
click at [892, 386] on span at bounding box center [899, 378] width 36 height 36
type input "15:00"
click at [1119, 320] on div "# of Package/Skids 12" at bounding box center [1101, 299] width 162 height 50
click at [1154, 257] on span at bounding box center [1158, 253] width 10 height 10
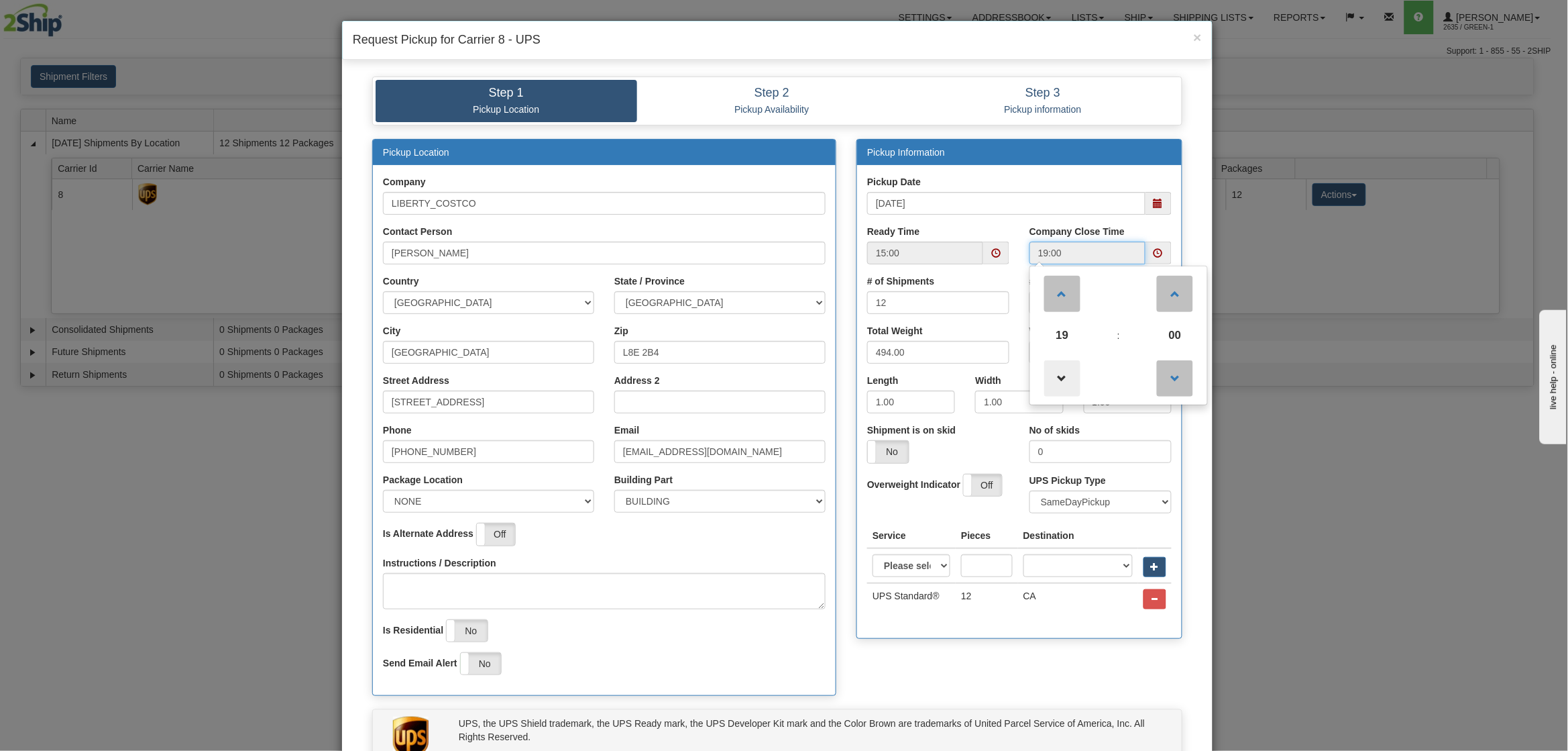
click at [1066, 380] on span at bounding box center [1063, 378] width 36 height 36
click at [1066, 300] on span at bounding box center [1063, 293] width 36 height 36
type input "18:00"
click at [1010, 662] on div "Pickup Location Company LIBERTY_COSTCO Contact Person [PERSON_NAME] Country [GE…" at bounding box center [778, 424] width 831 height 571
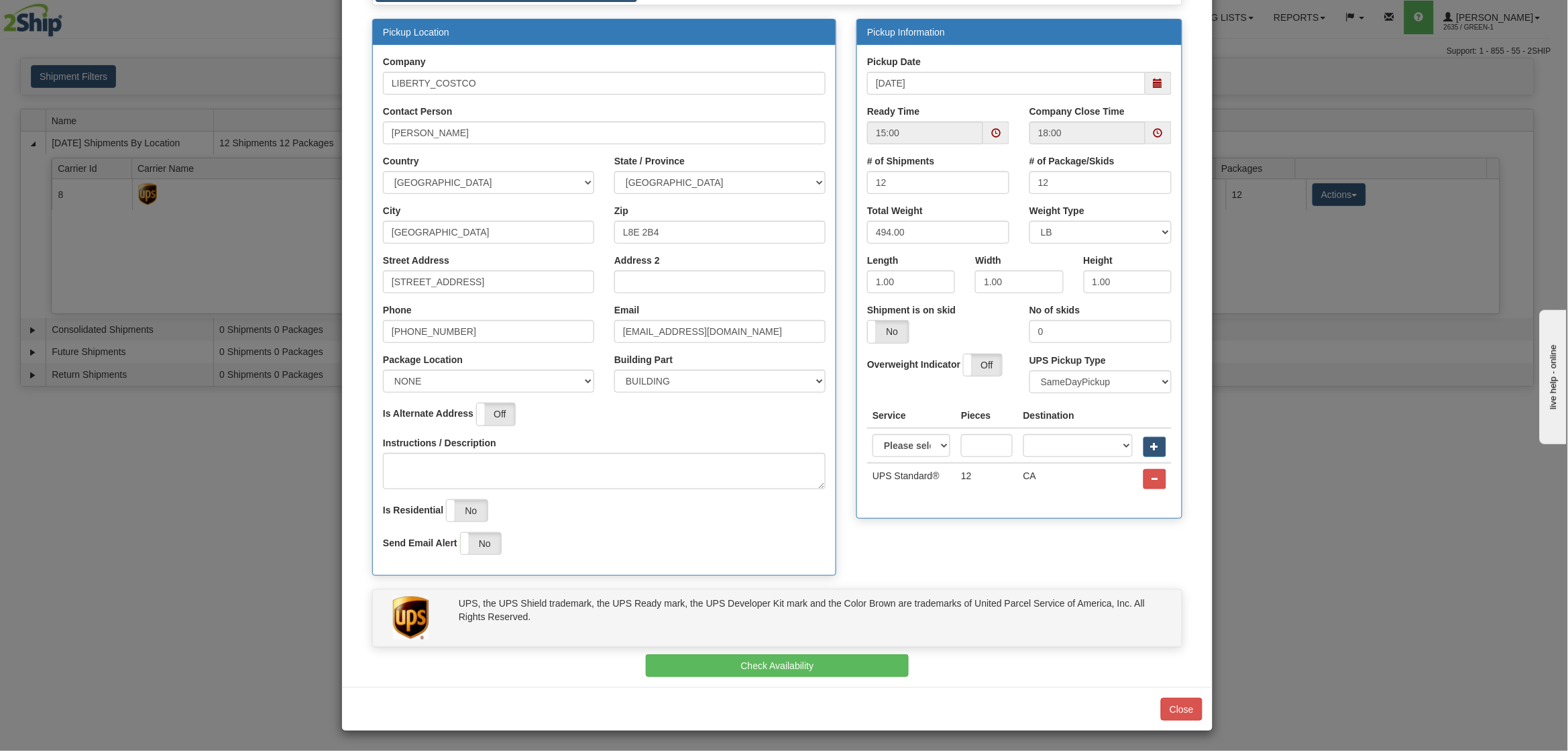
scroll to position [123, 0]
click at [823, 670] on button "Check Availability" at bounding box center [778, 664] width 264 height 22
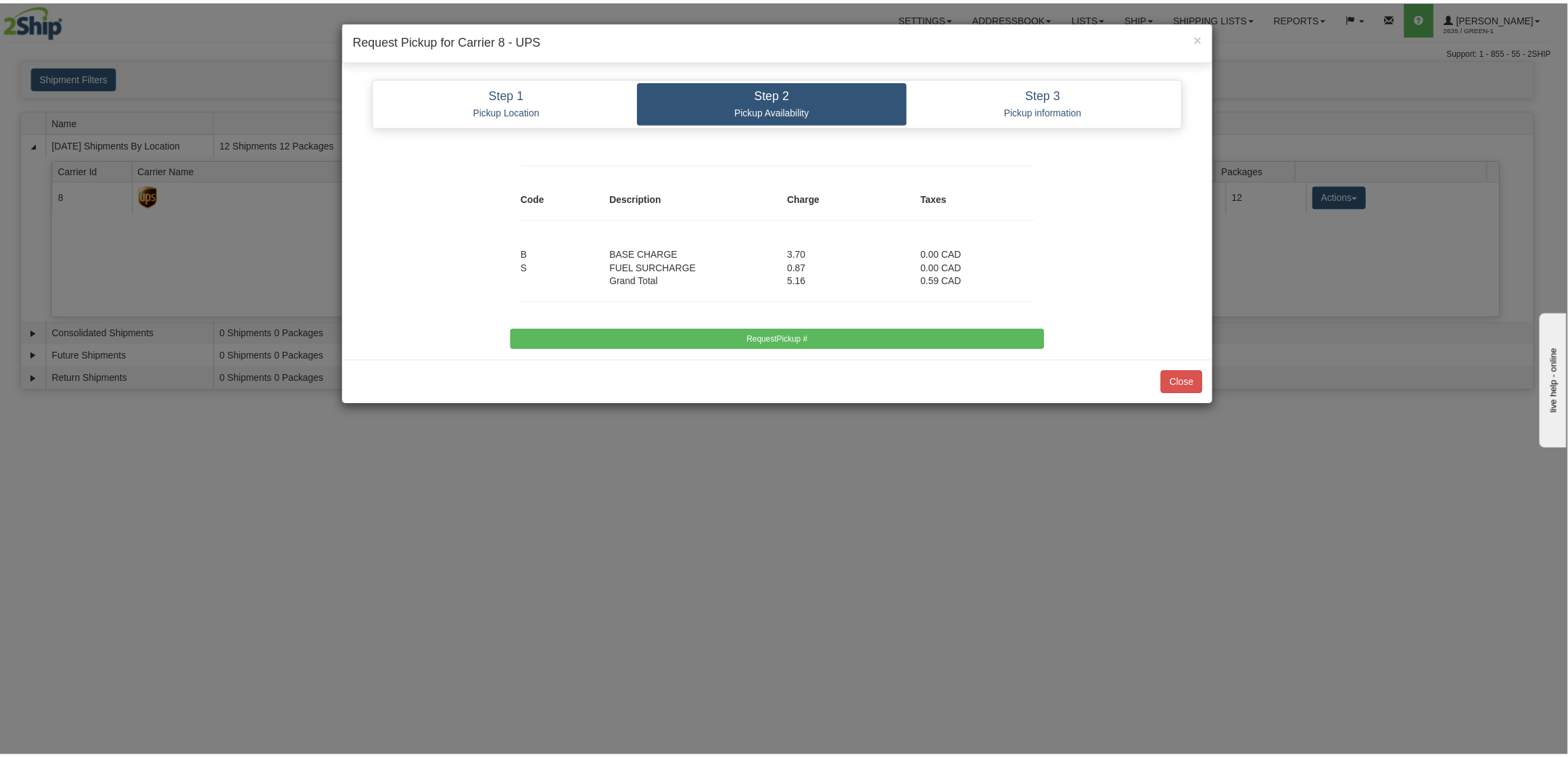
scroll to position [0, 0]
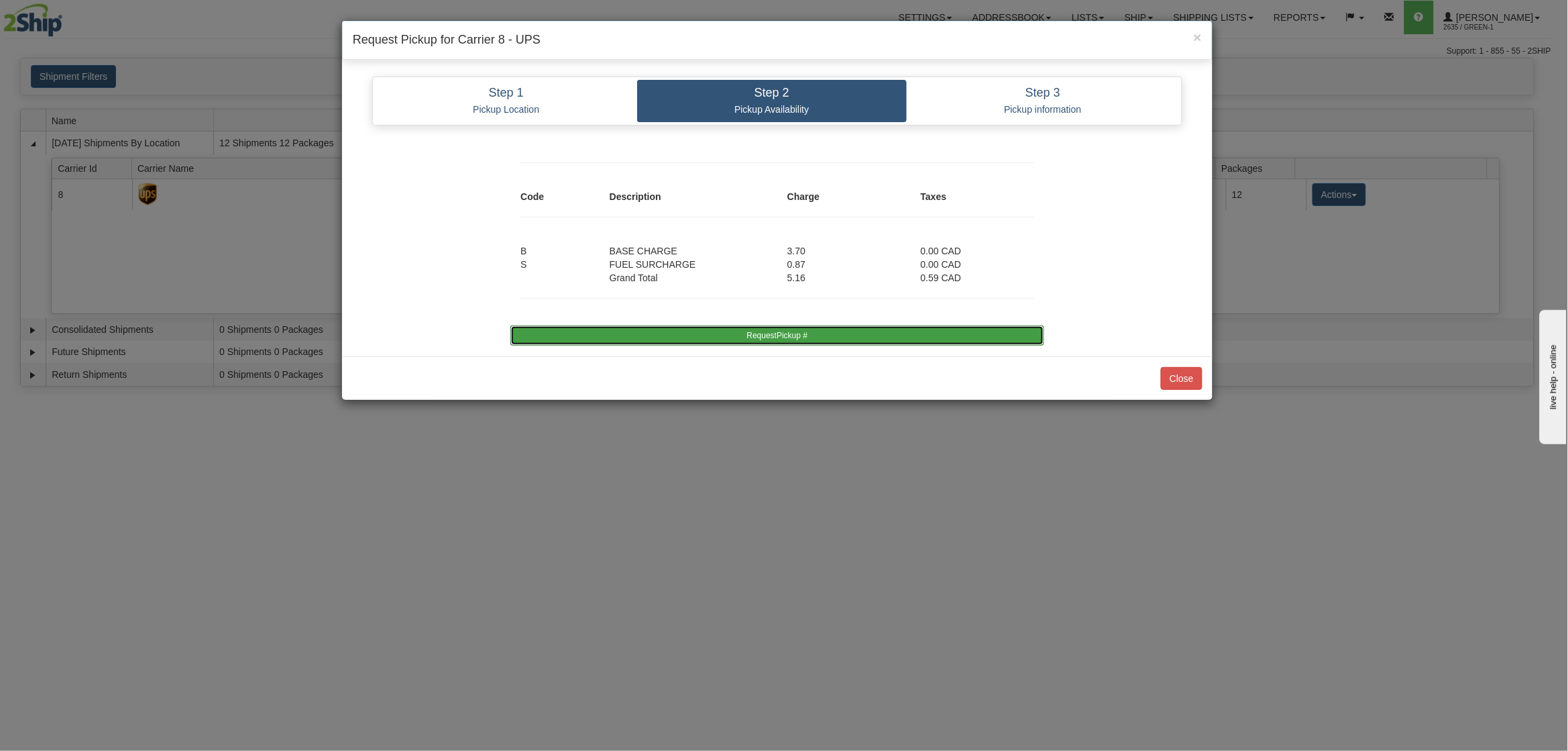
click at [851, 331] on button "RequestPickup #" at bounding box center [777, 335] width 534 height 21
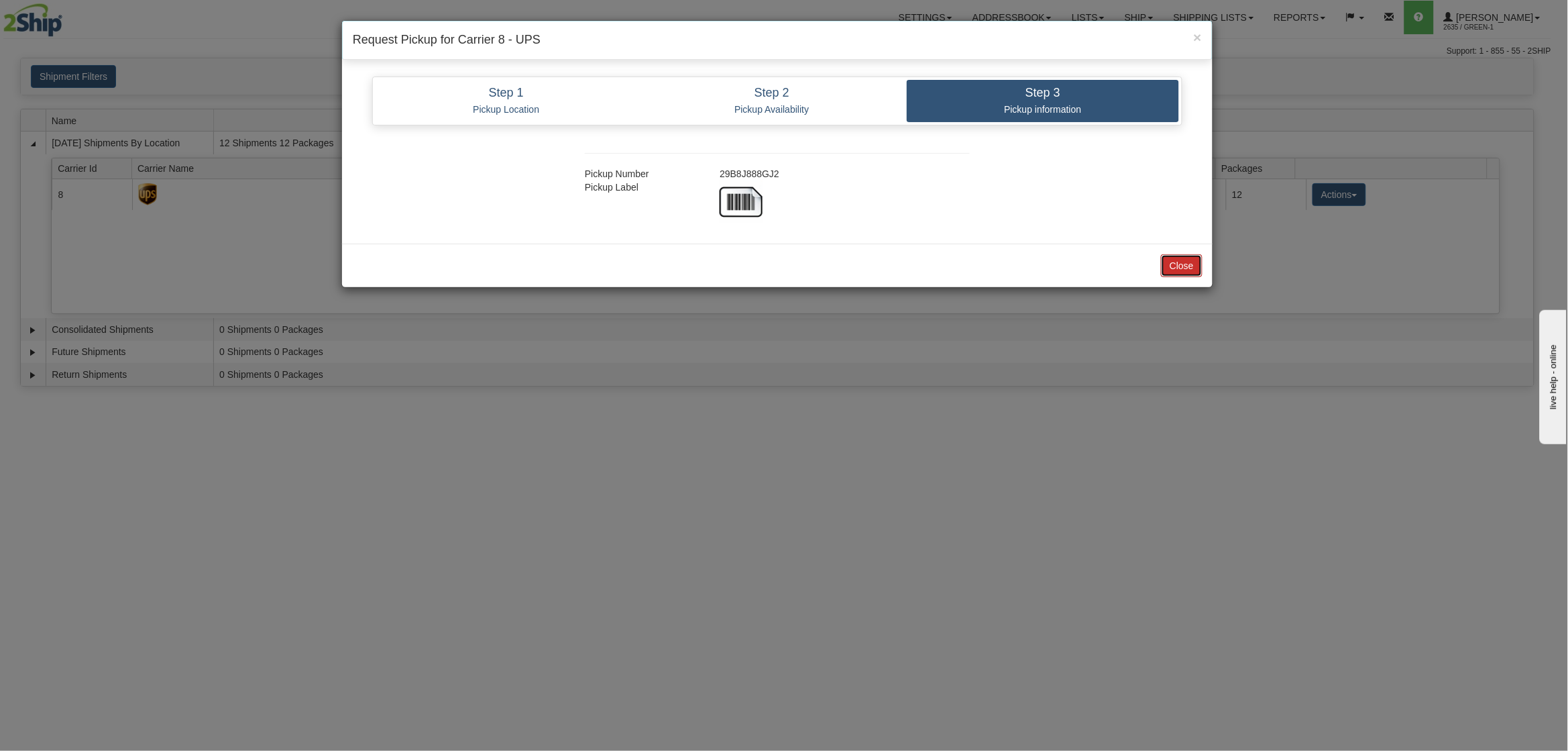
click at [1188, 261] on button "Close" at bounding box center [1182, 265] width 42 height 22
